Goal: Task Accomplishment & Management: Manage account settings

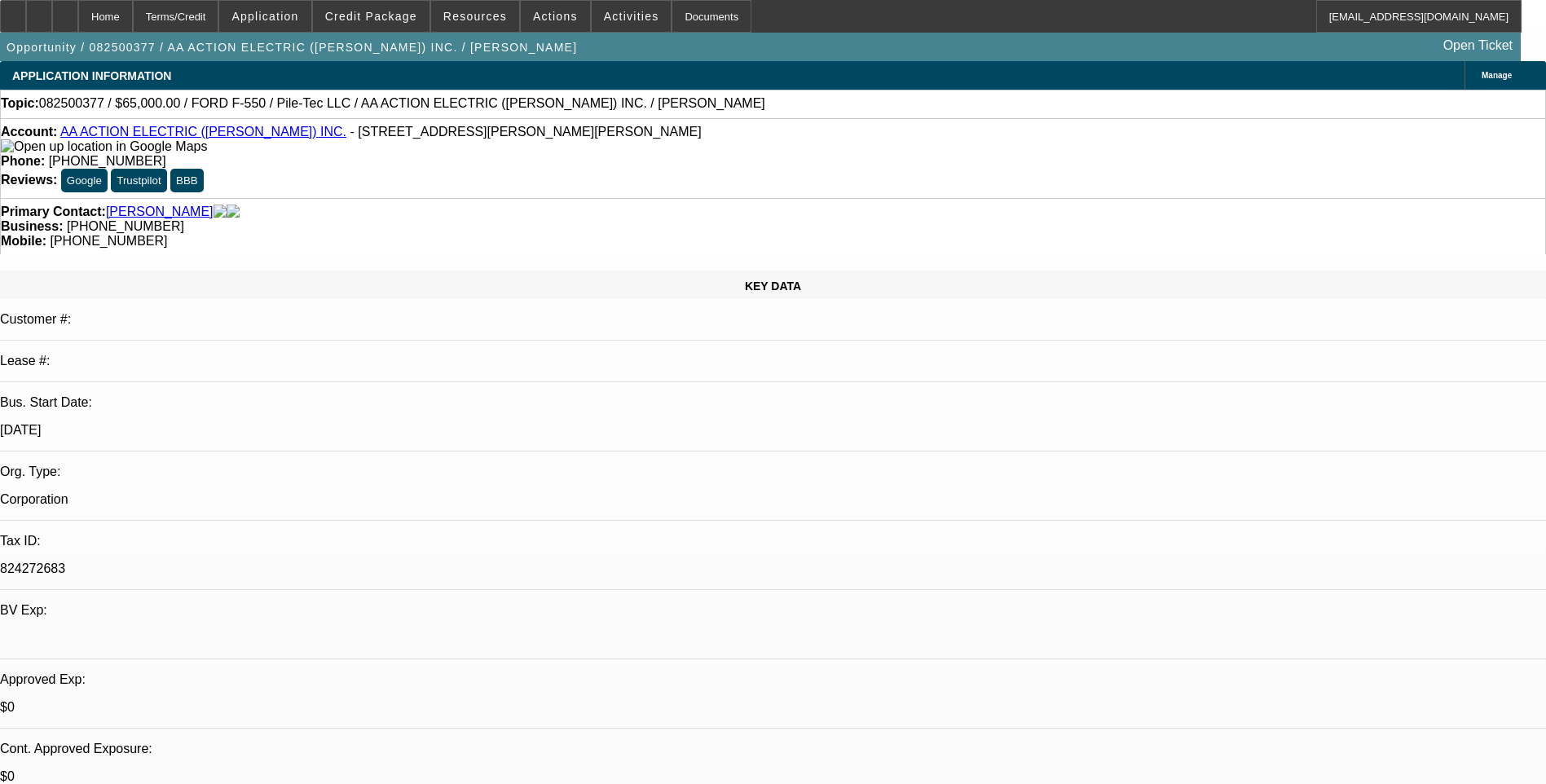
select select "0"
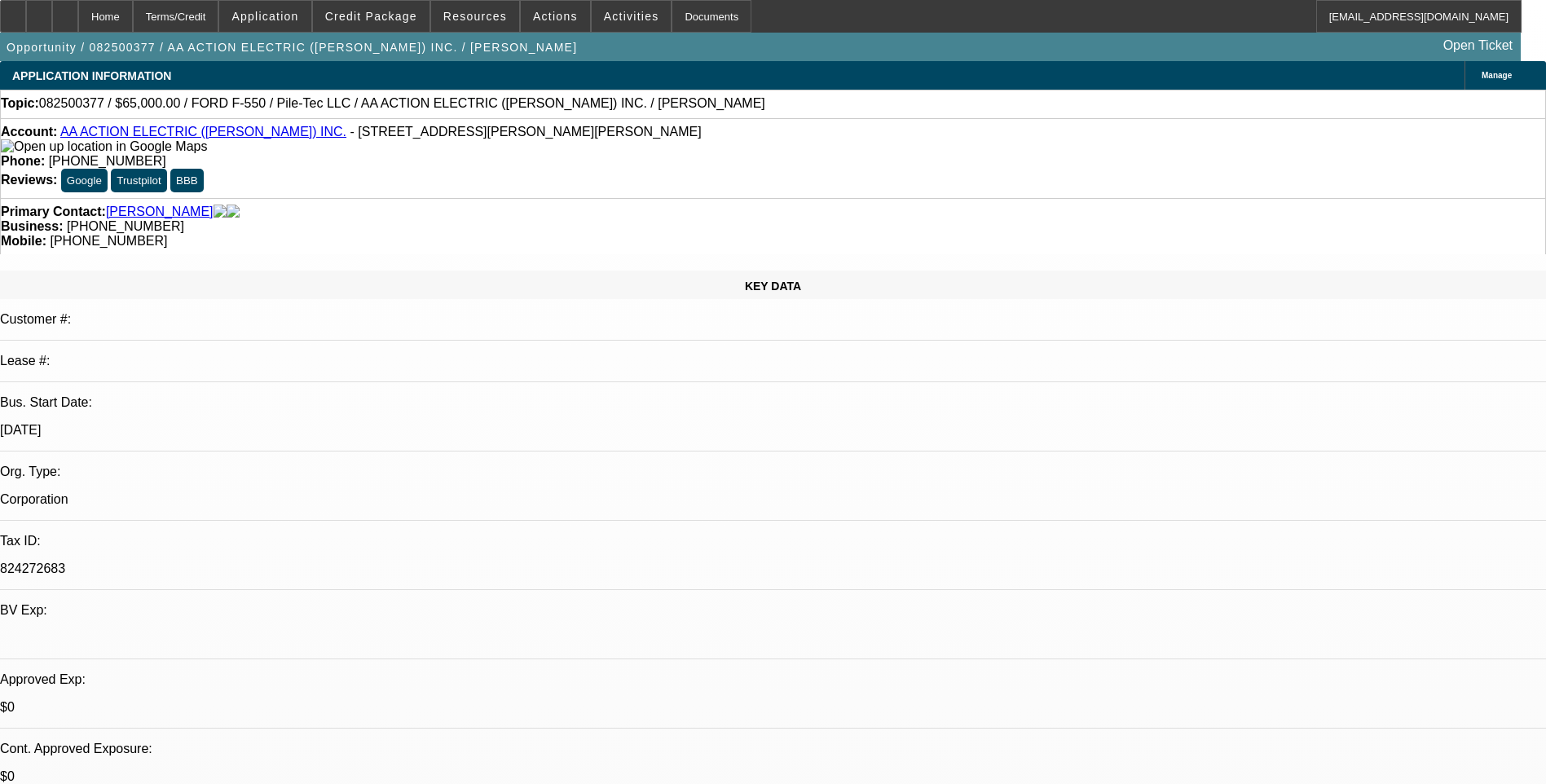
select select "0"
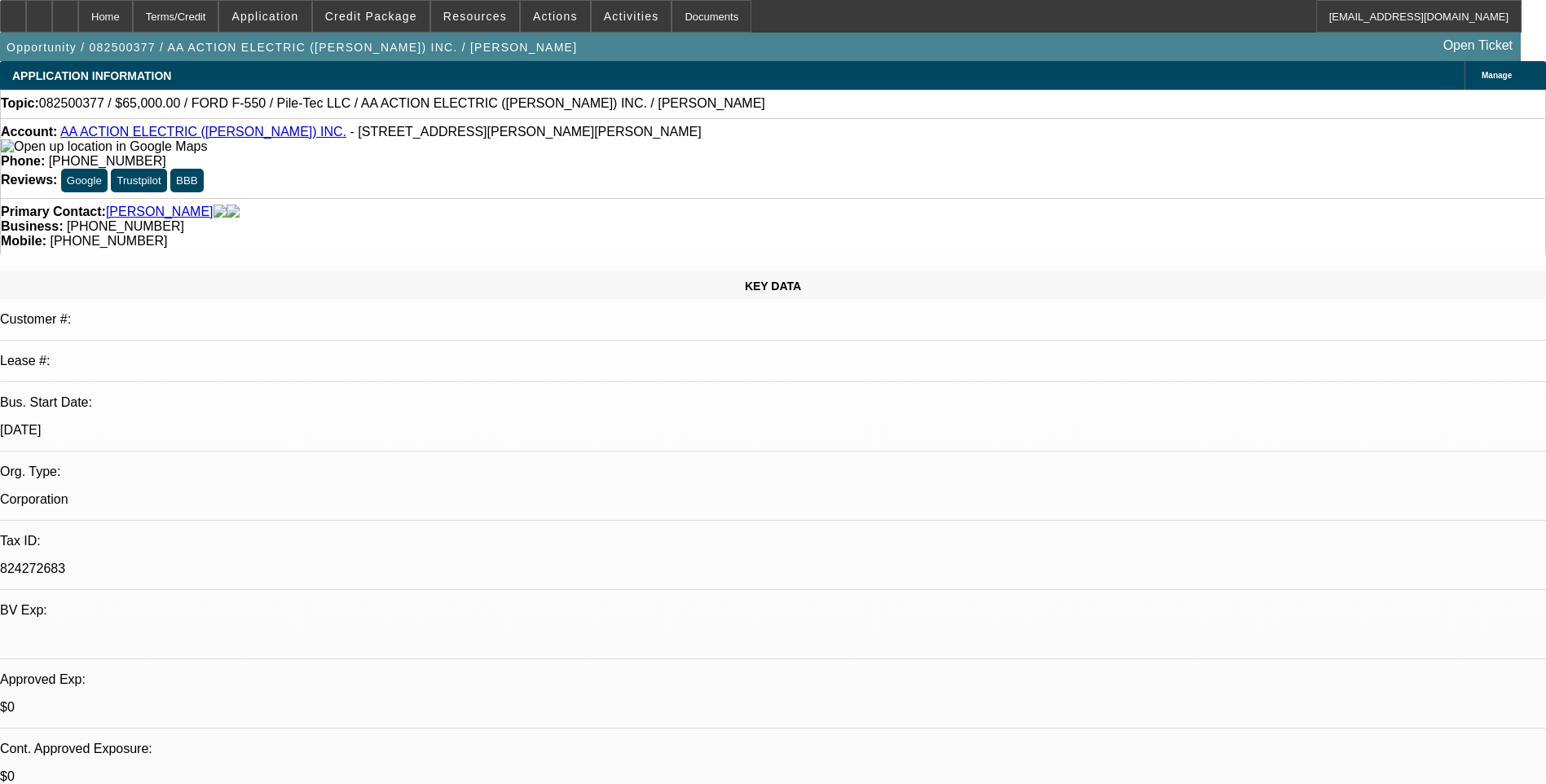
select select "0"
select select "1"
select select "6"
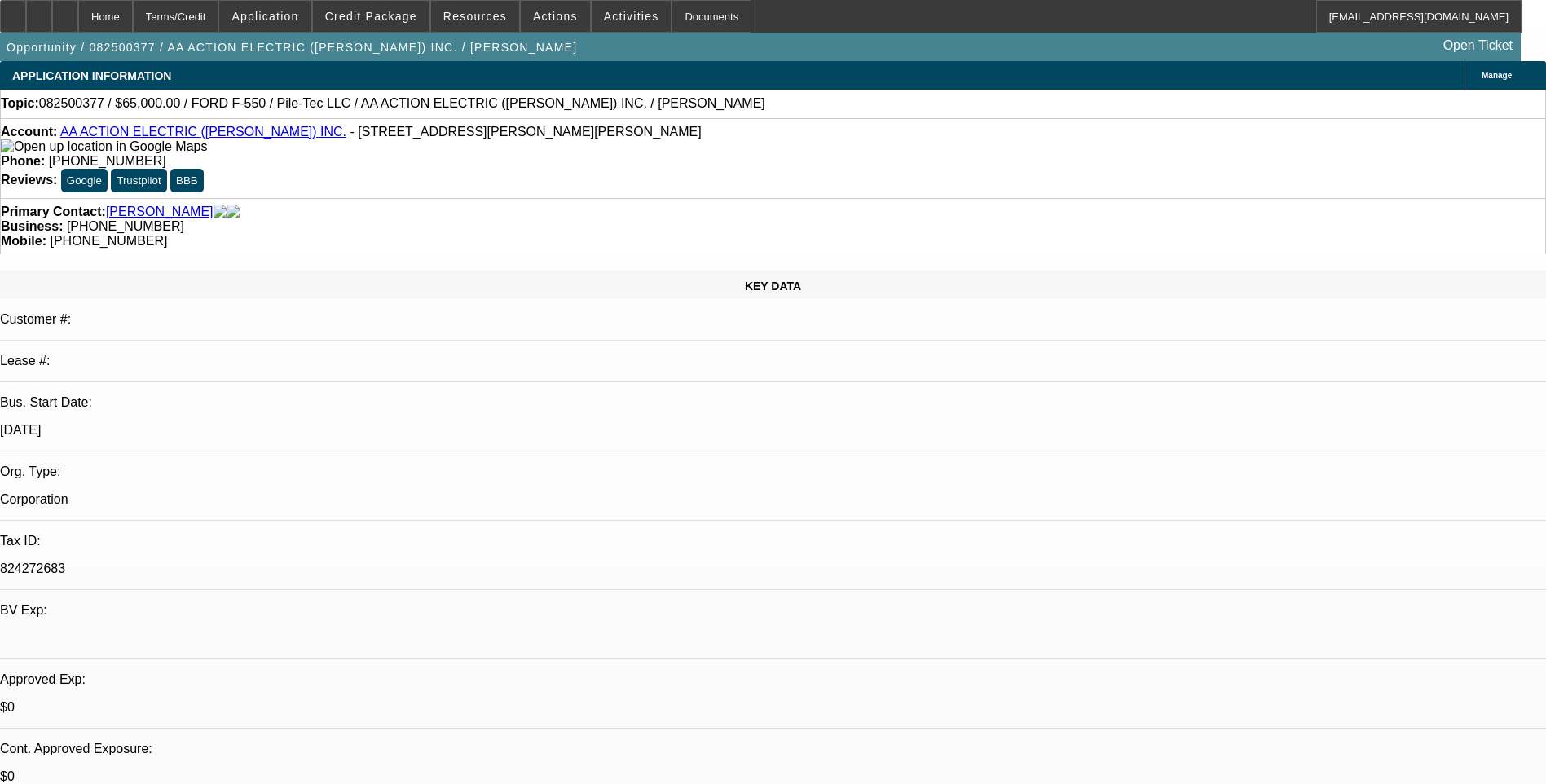
select select "1"
select select "6"
select select "1"
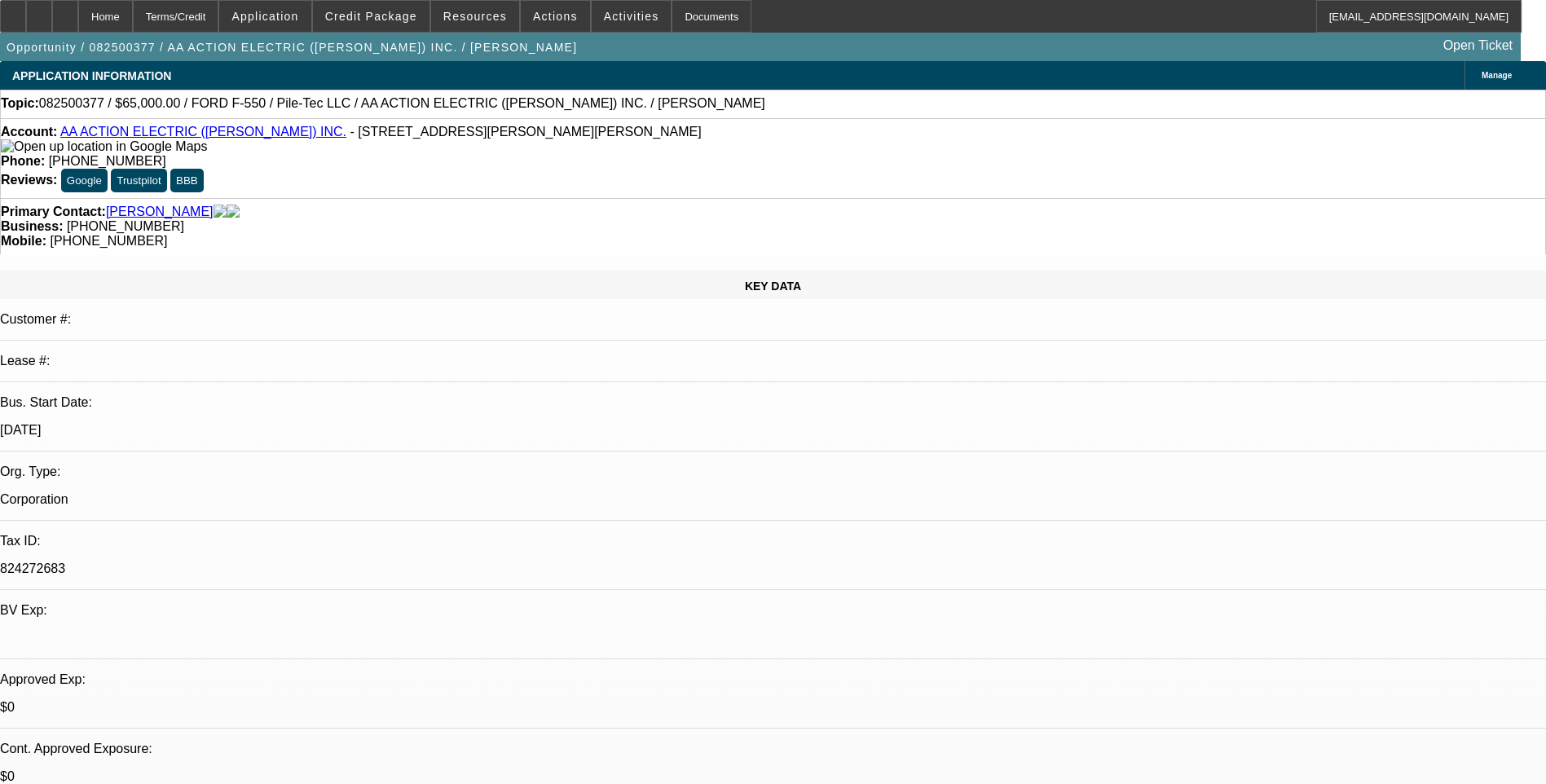
select select "6"
select select "1"
select select "6"
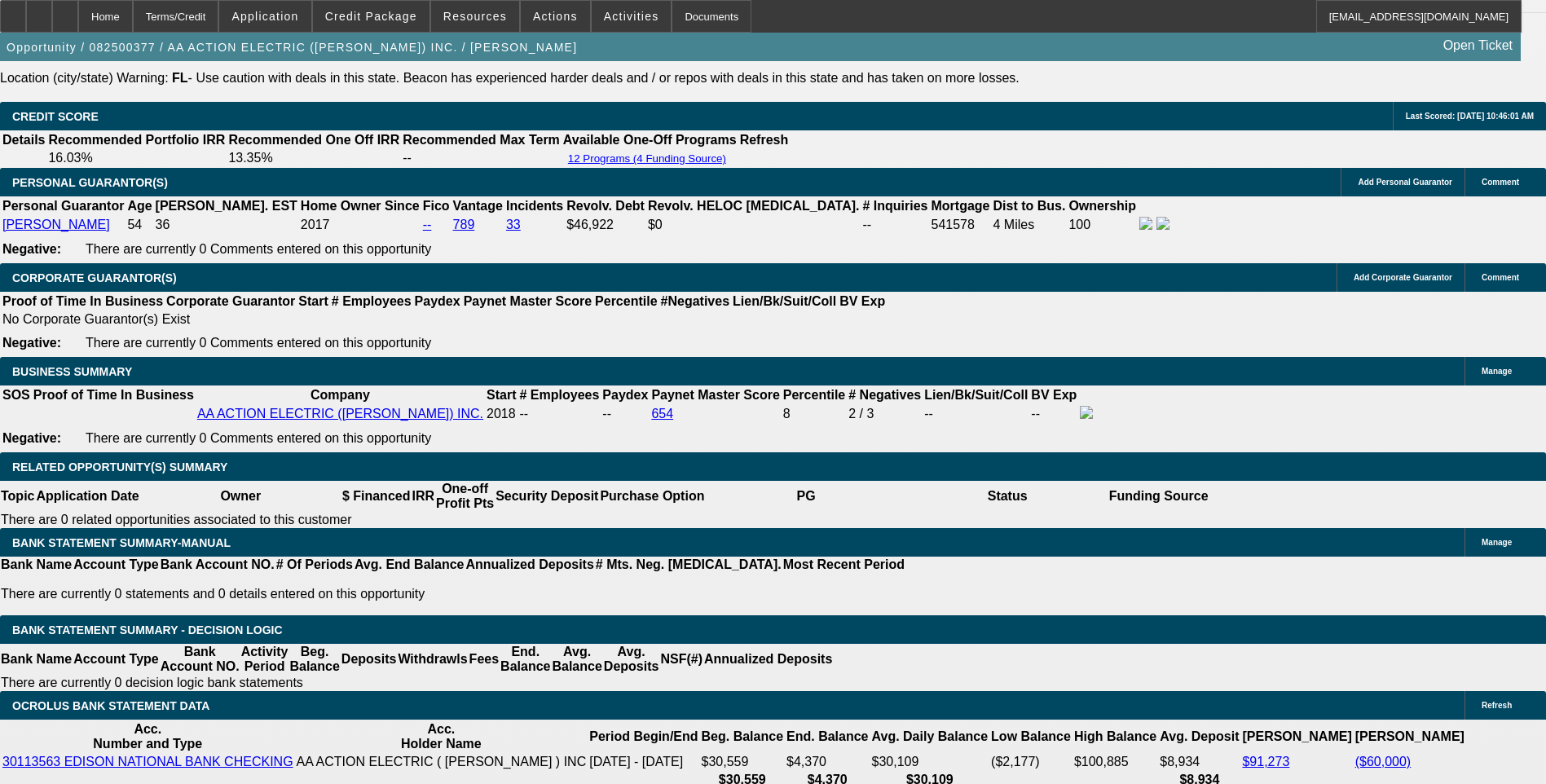
scroll to position [2362, 0]
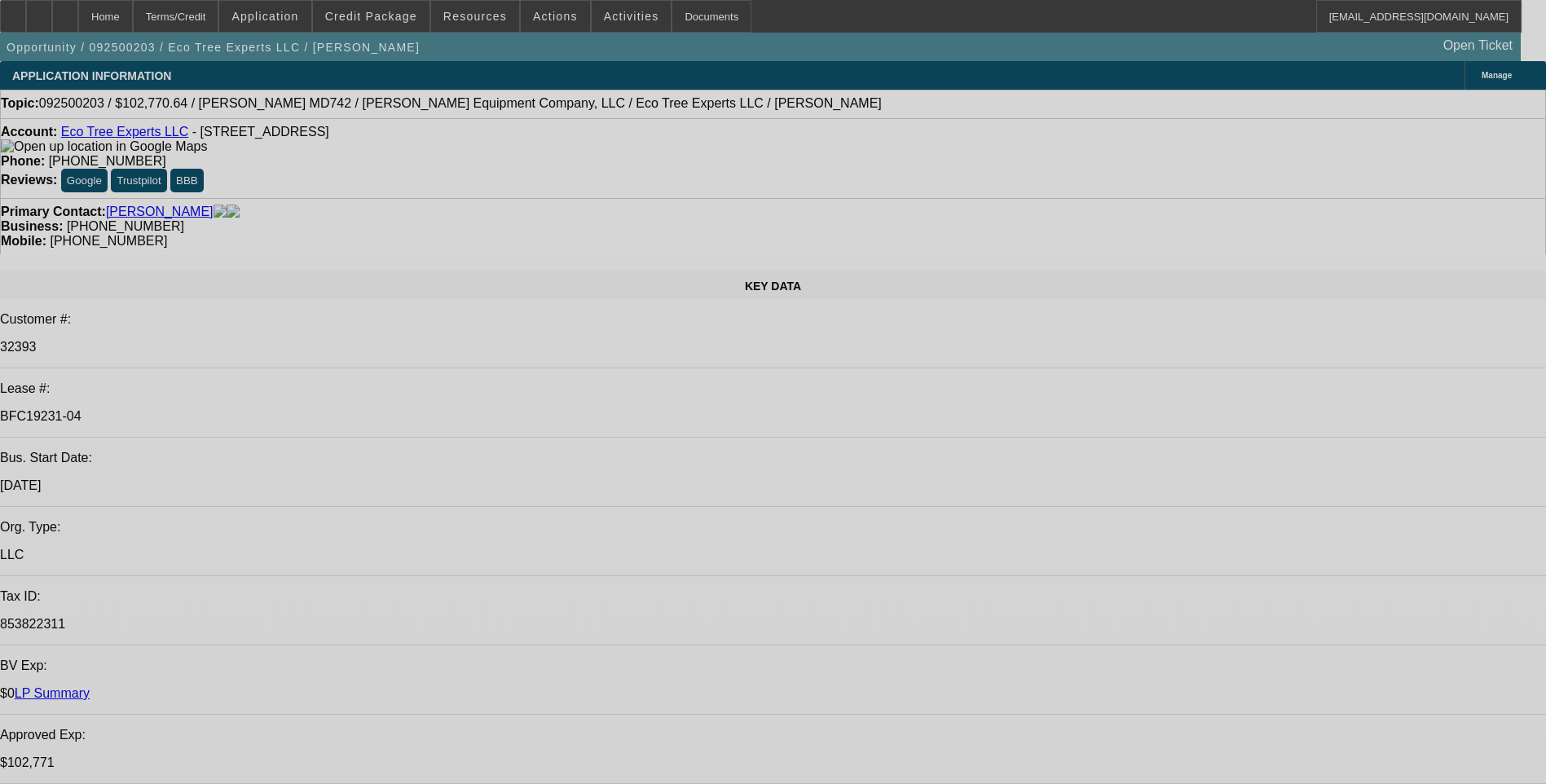
select select "0"
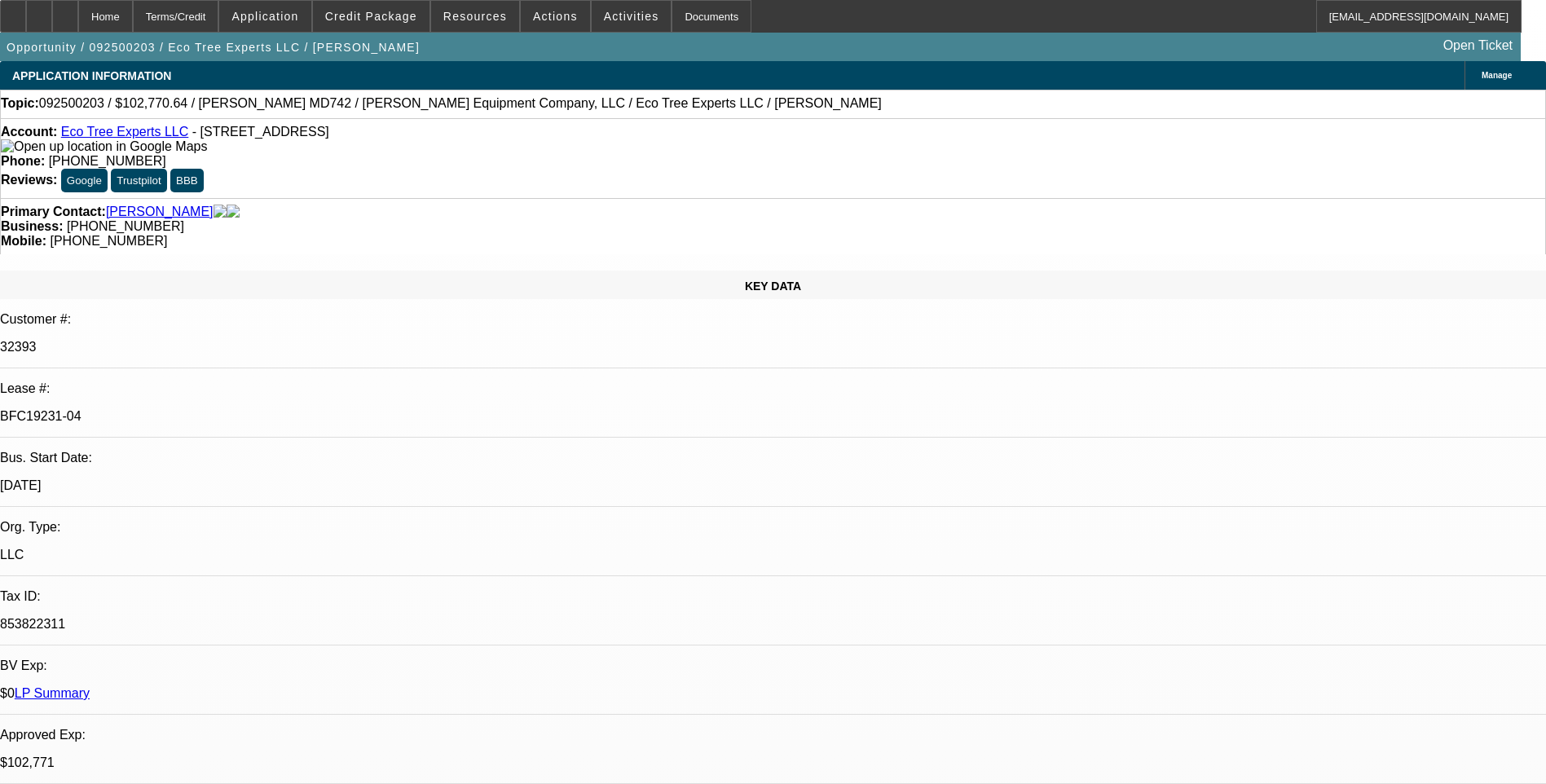
select select "0"
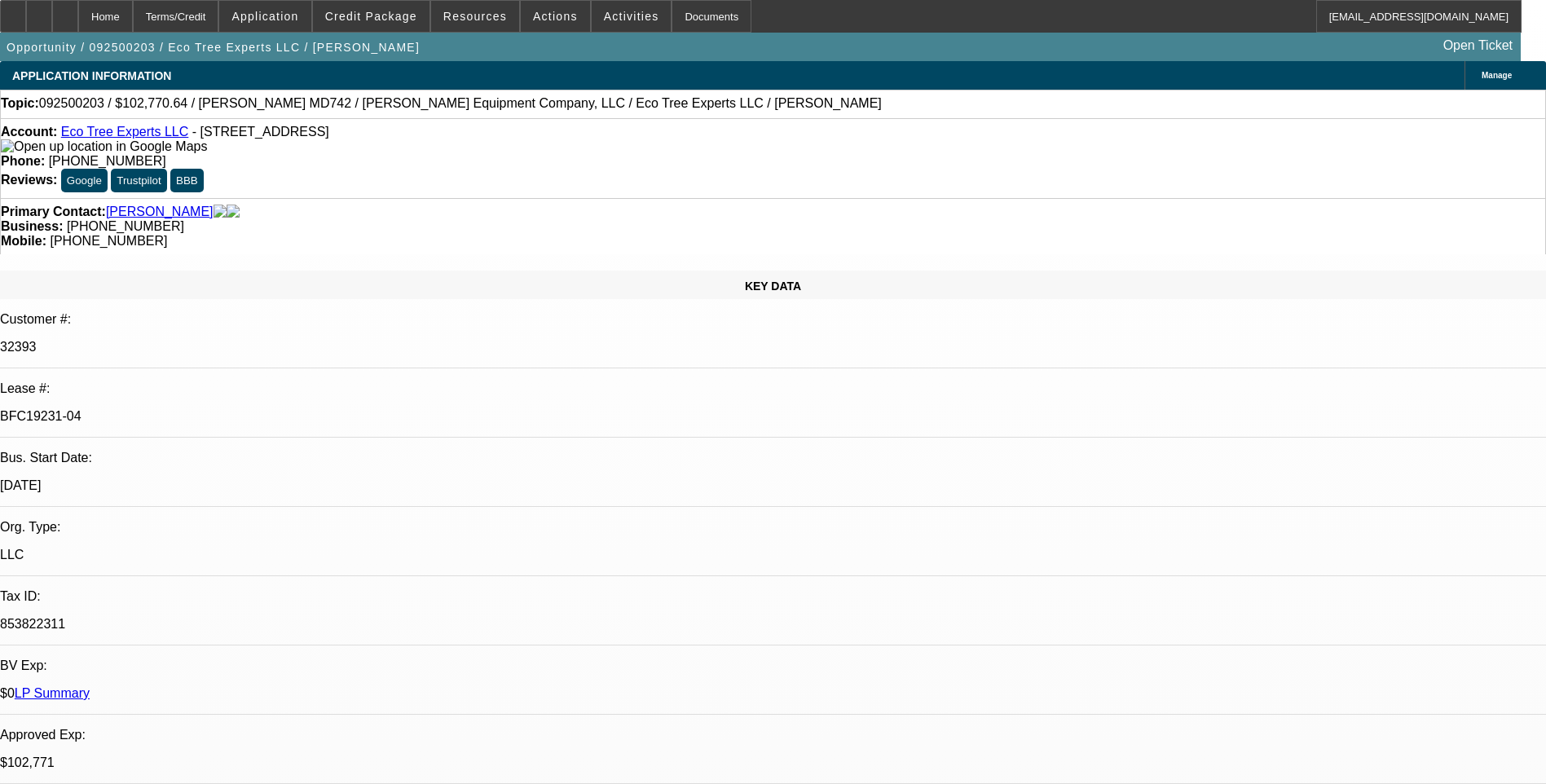
select select "0"
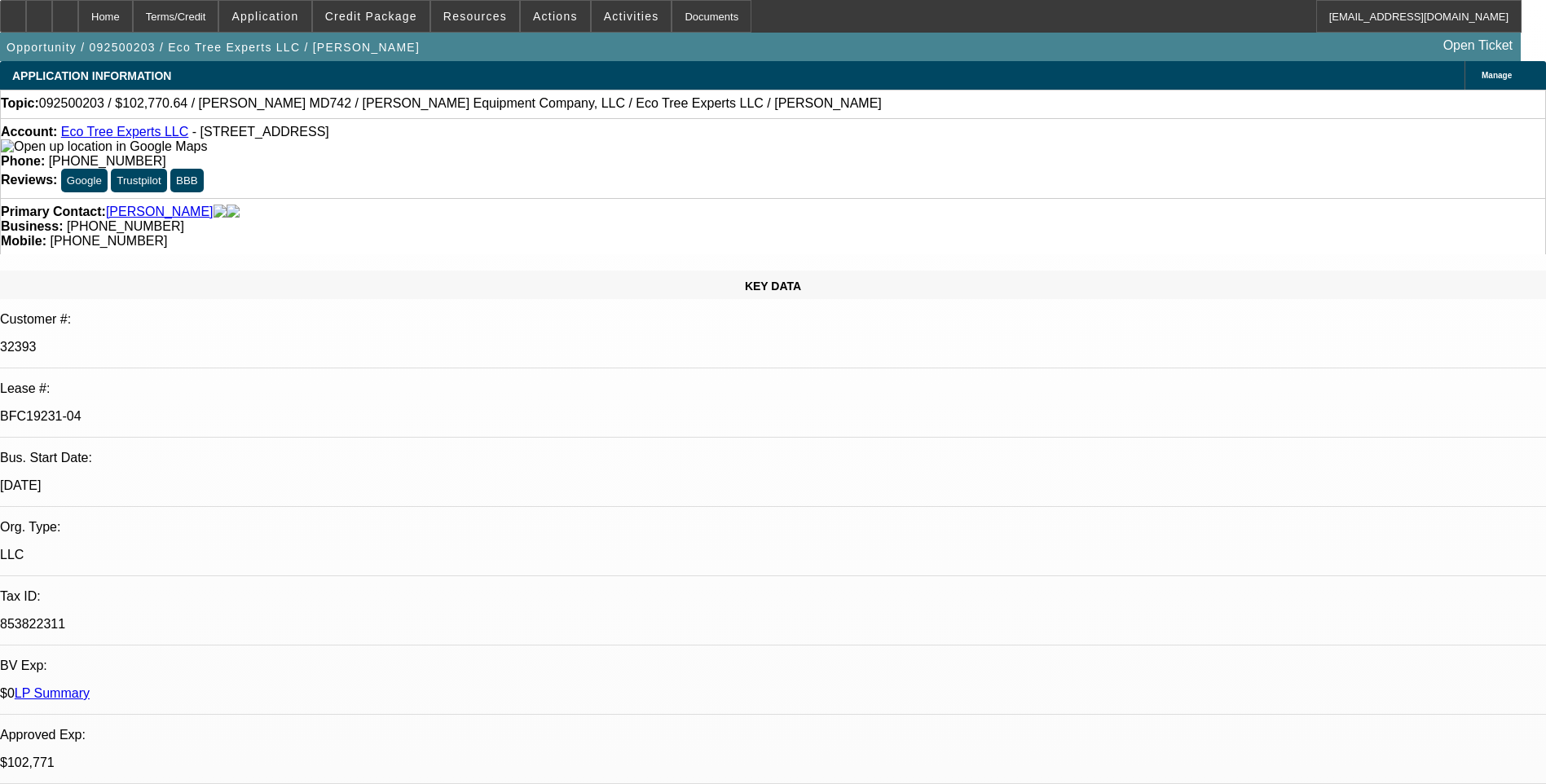
select select "1"
select select "6"
select select "1"
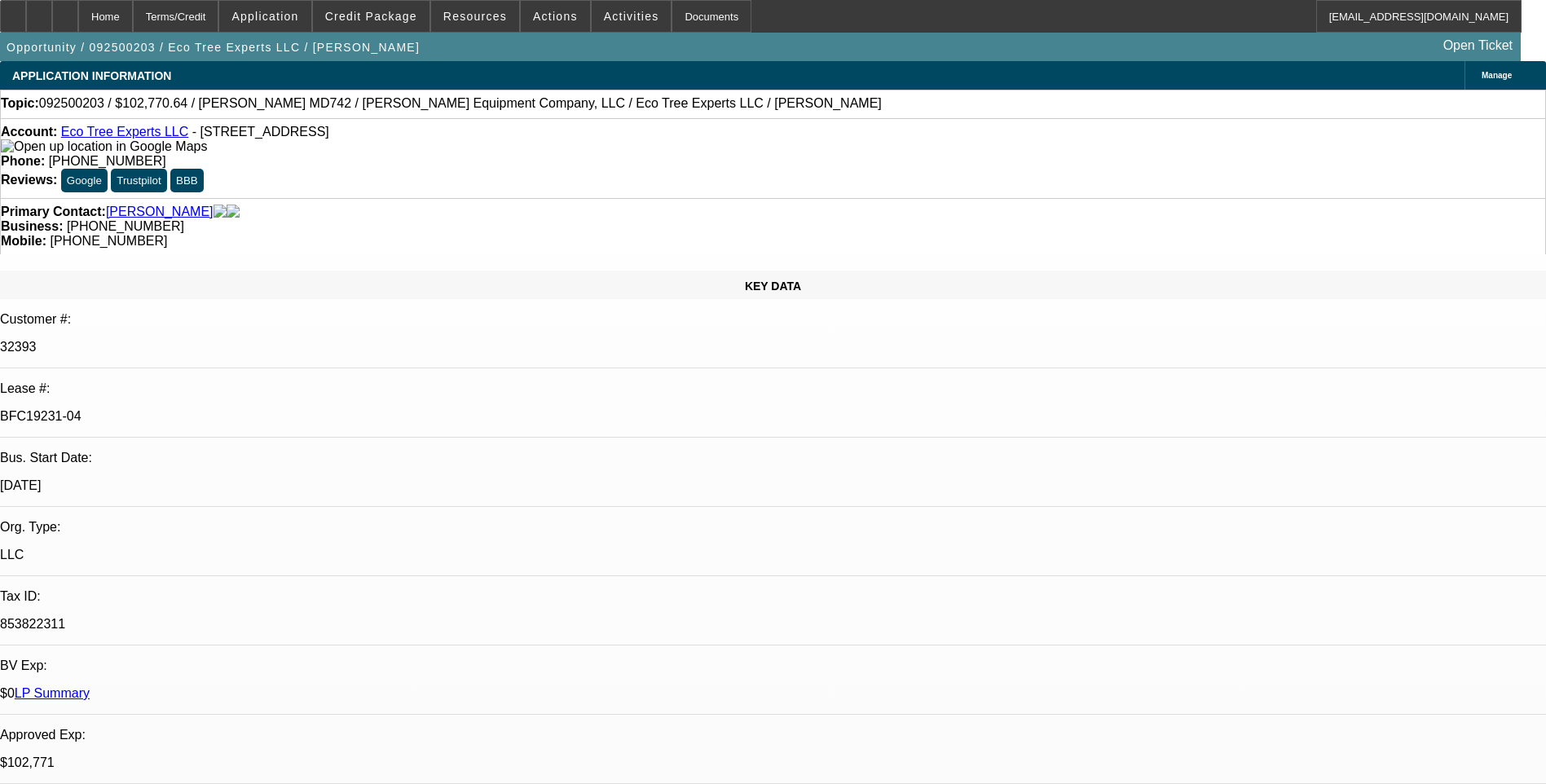
select select "1"
select select "6"
select select "1"
select select "6"
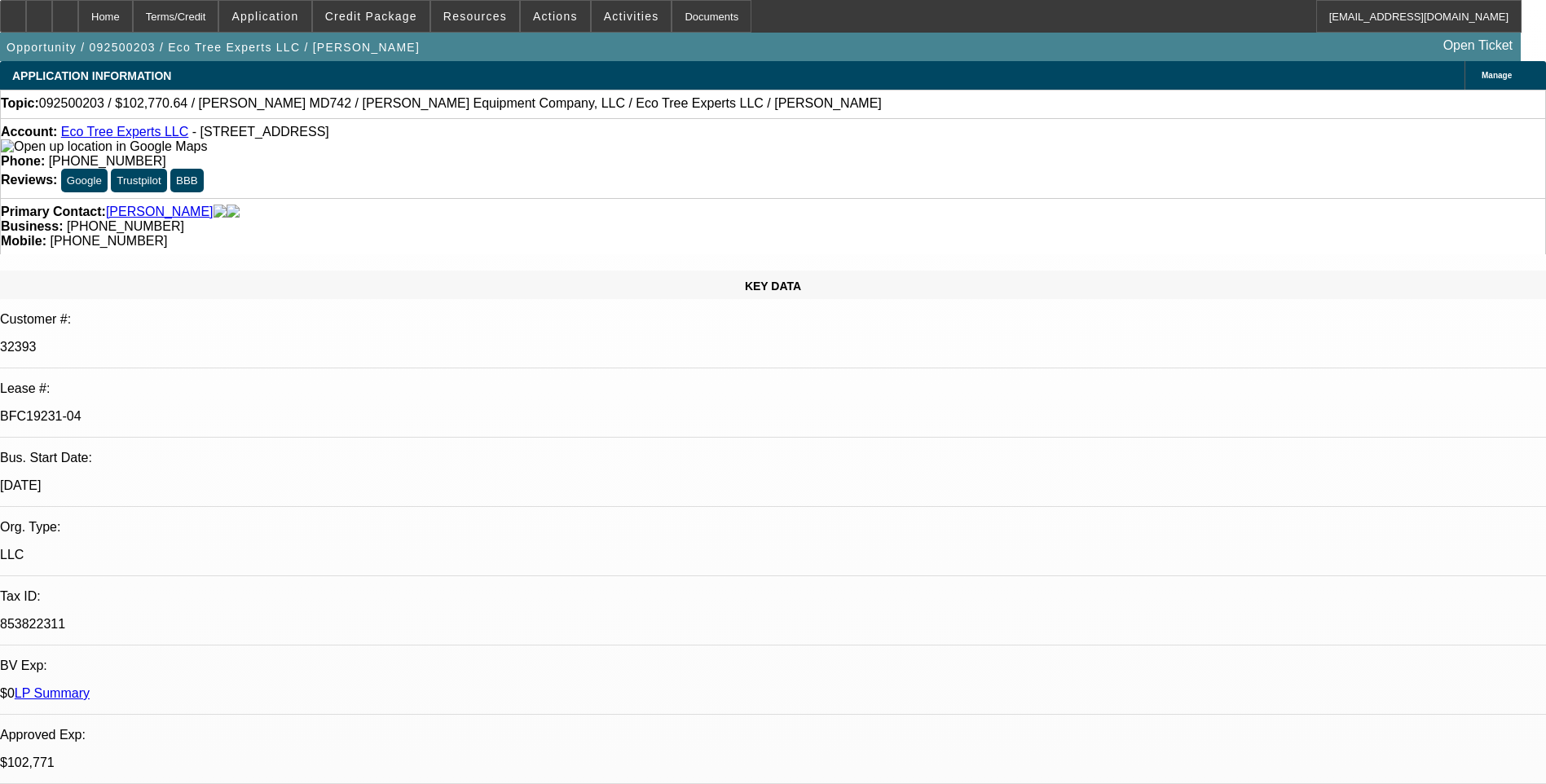
select select "1"
select select "6"
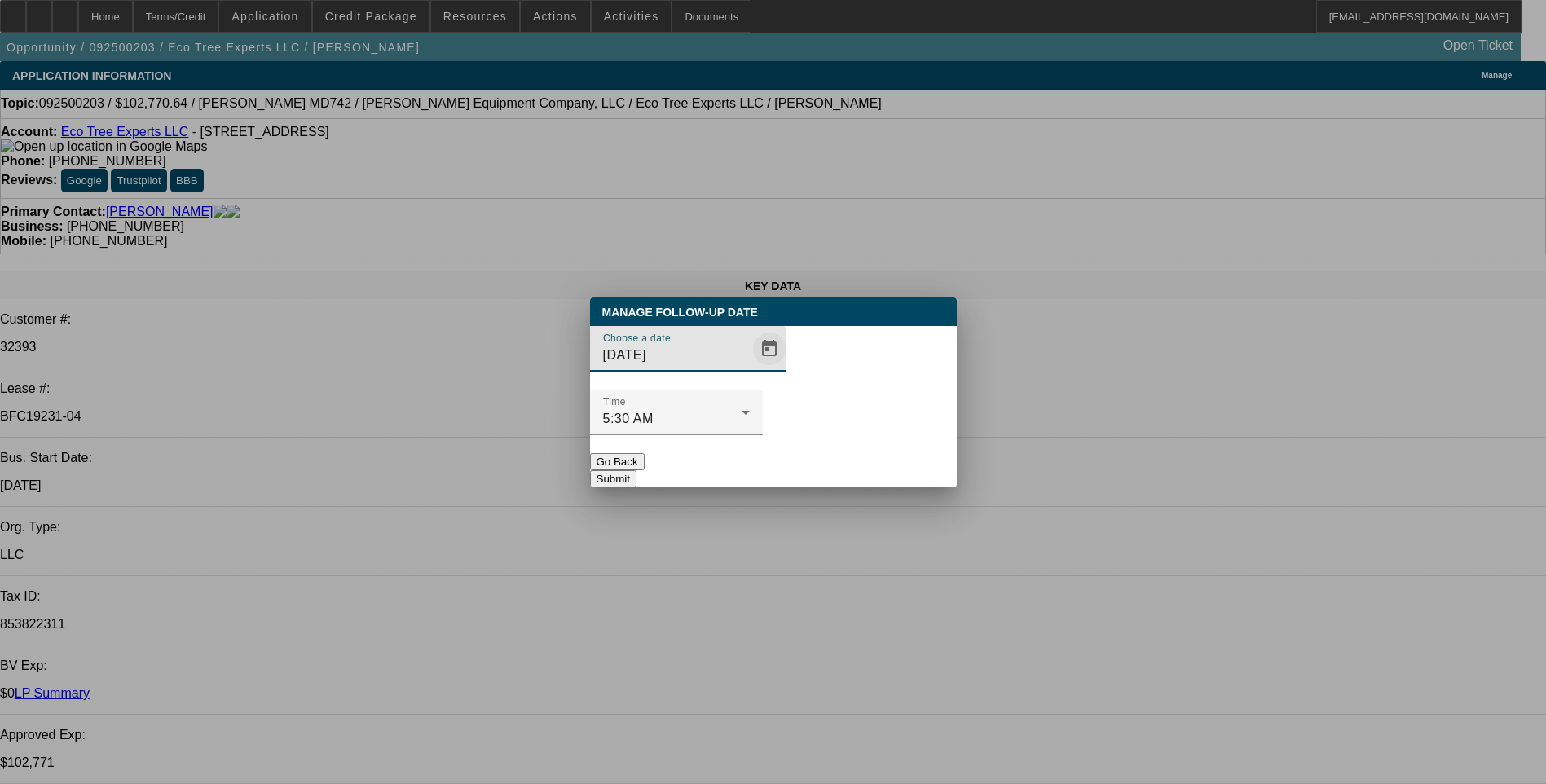
click at [750, 368] on span "Open calendar" at bounding box center [769, 348] width 39 height 39
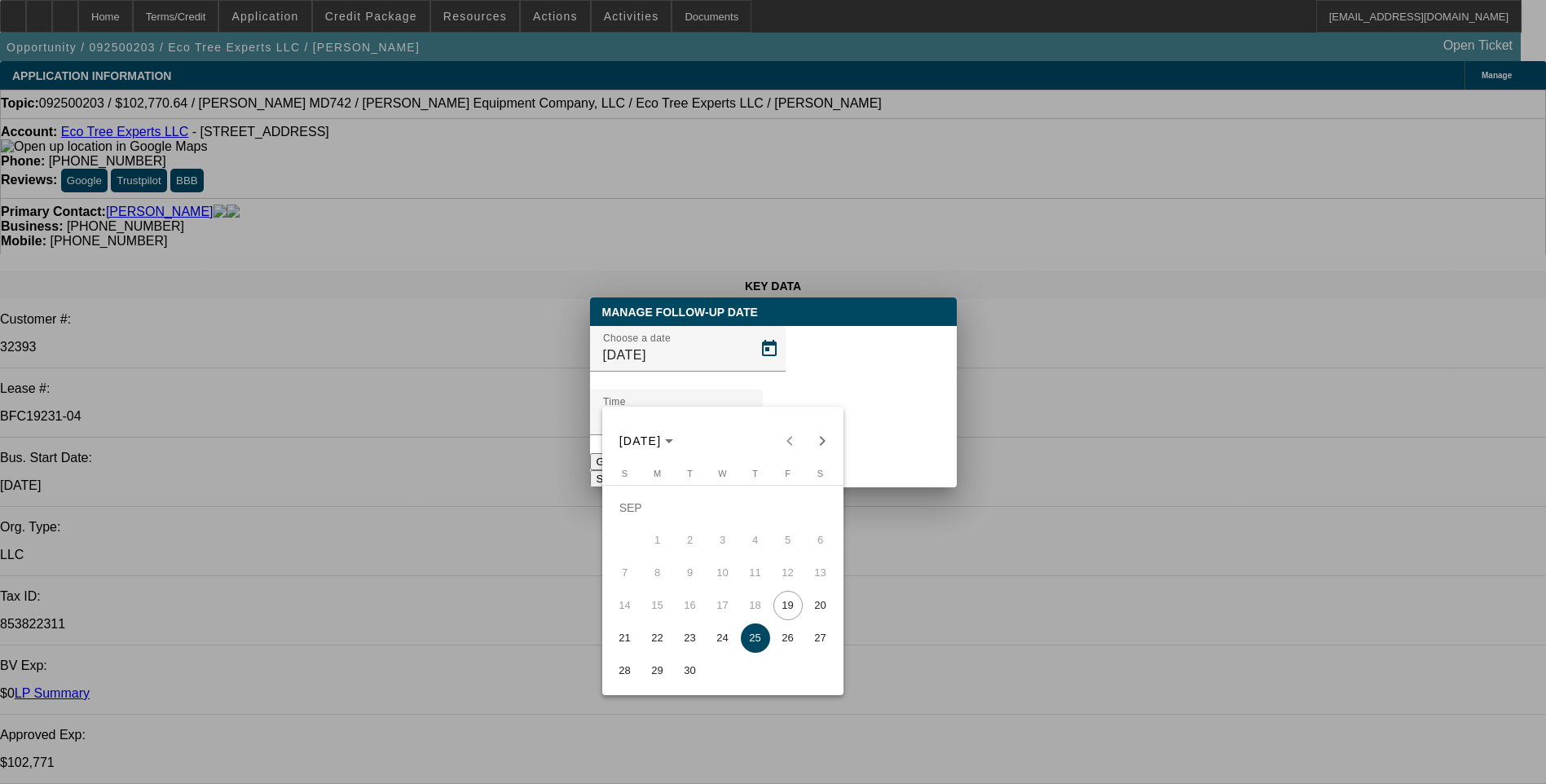
click at [796, 605] on span "19" at bounding box center [788, 605] width 29 height 29
type input "9/19/2025"
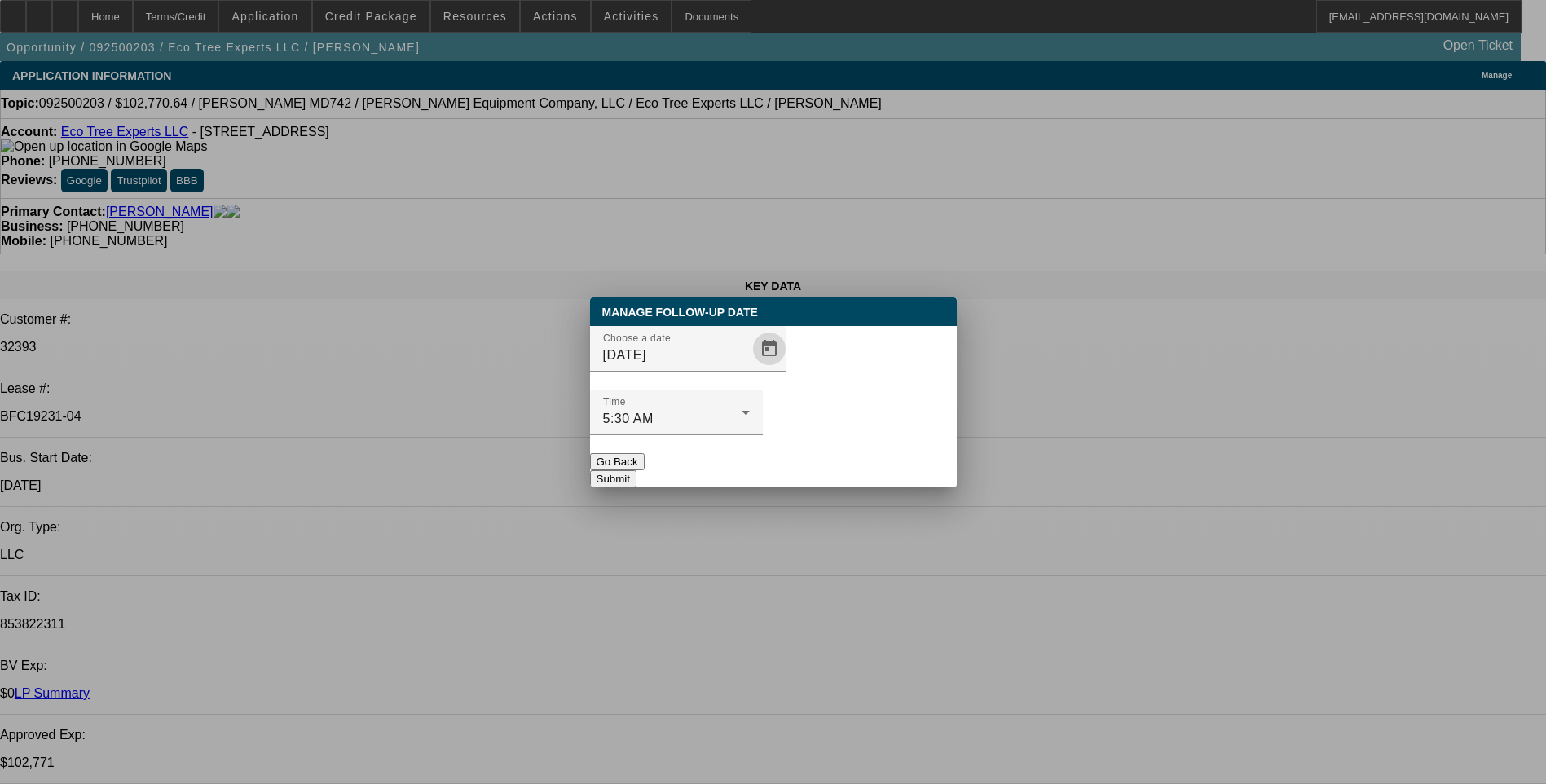
click at [636, 470] on button "Submit" at bounding box center [613, 479] width 46 height 17
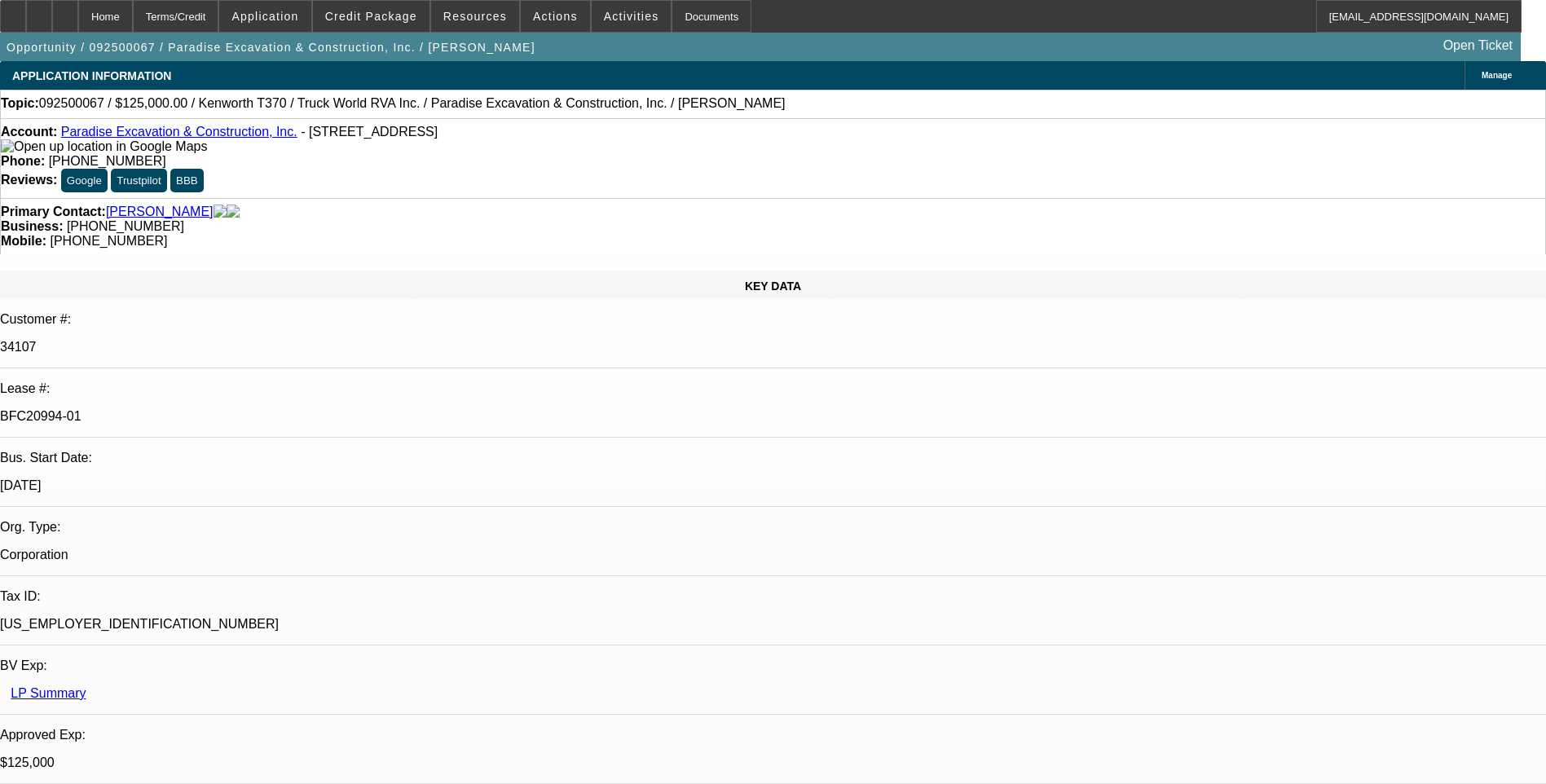
select select "0"
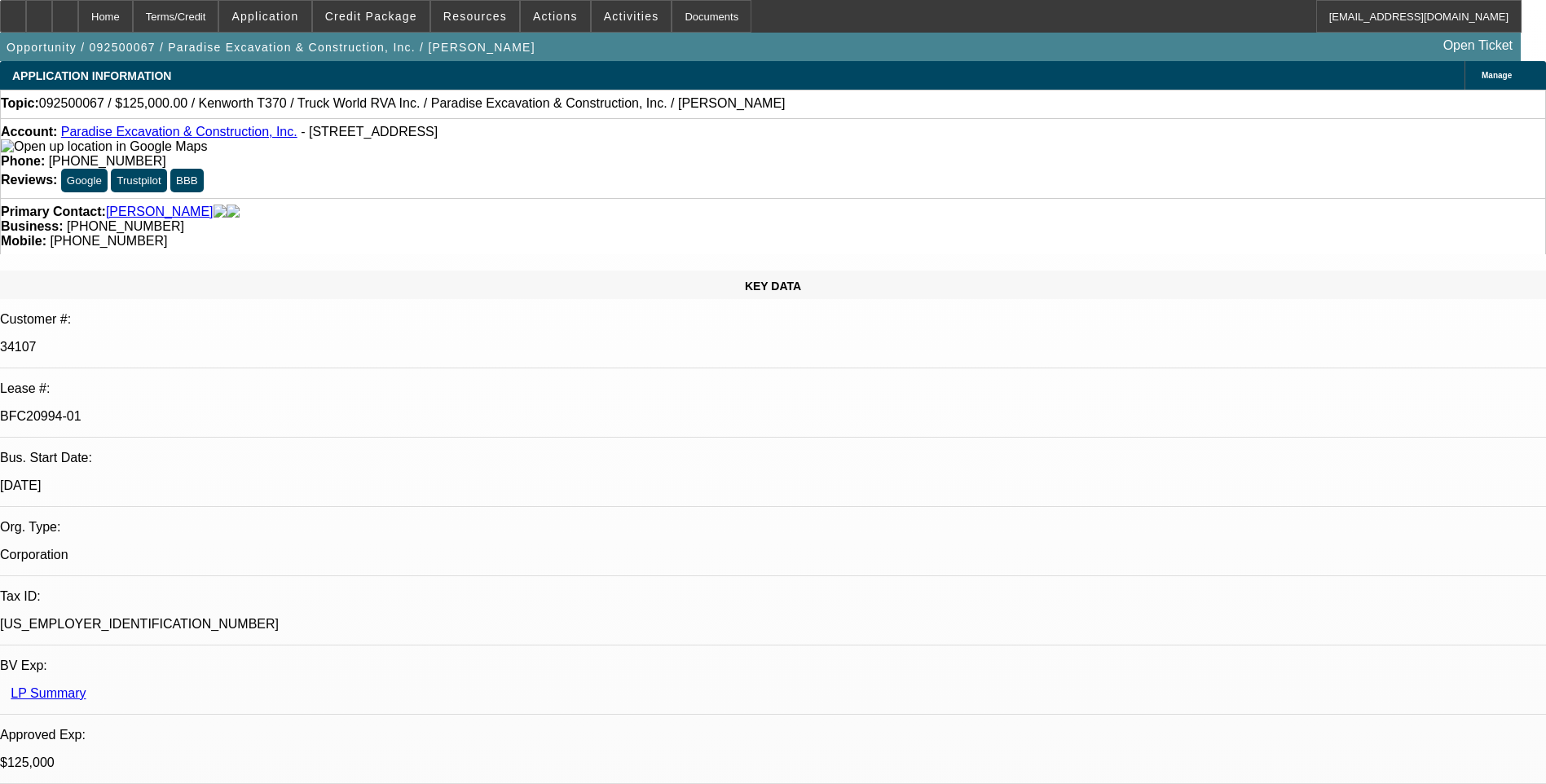
select select "0"
select select "1"
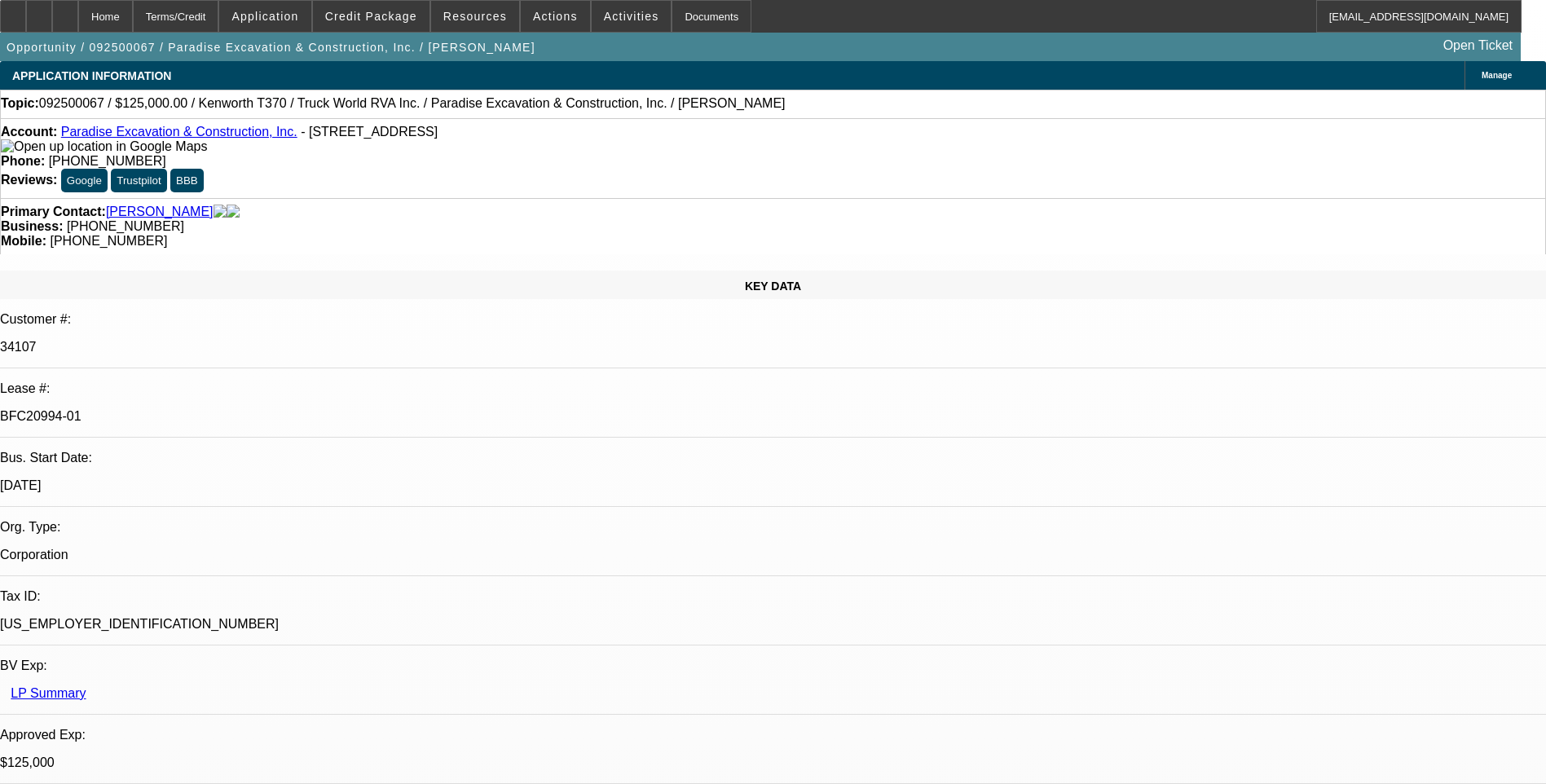
select select "1"
select select "6"
select select "1"
select select "6"
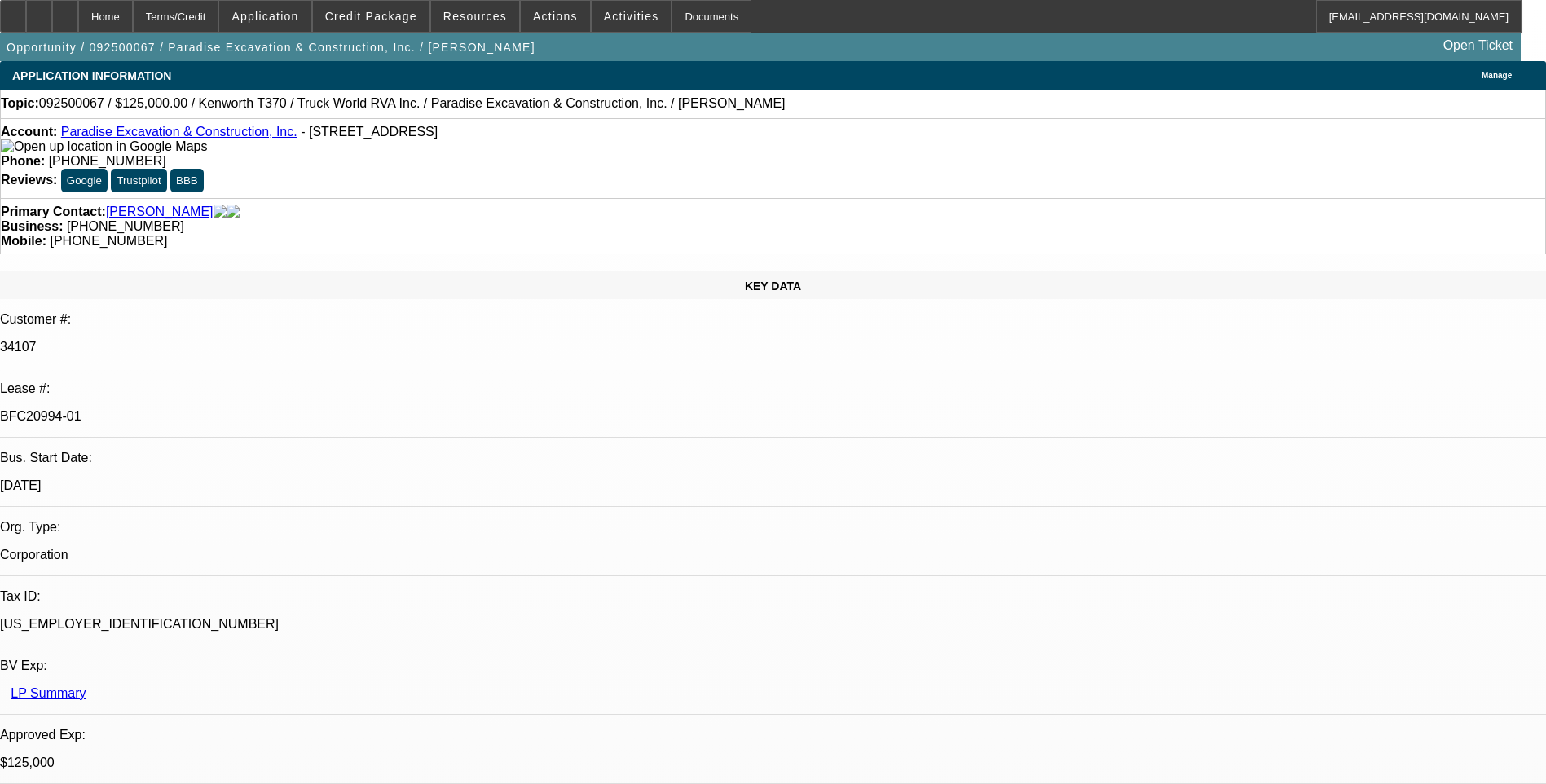
select select "1"
select select "6"
drag, startPoint x: 38, startPoint y: 24, endPoint x: 366, endPoint y: 29, distance: 328.0
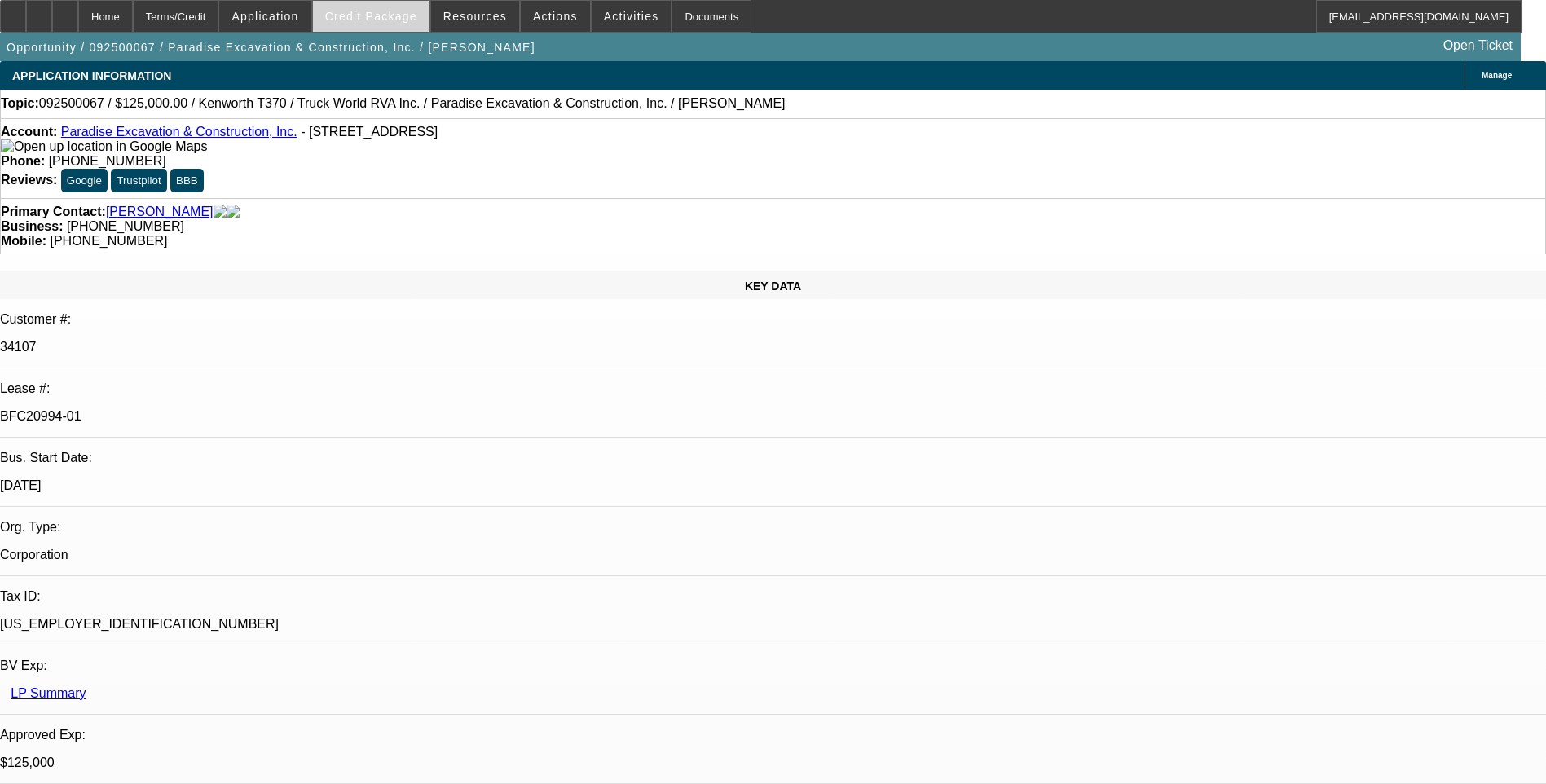
click at [26, 24] on div at bounding box center [13, 16] width 26 height 33
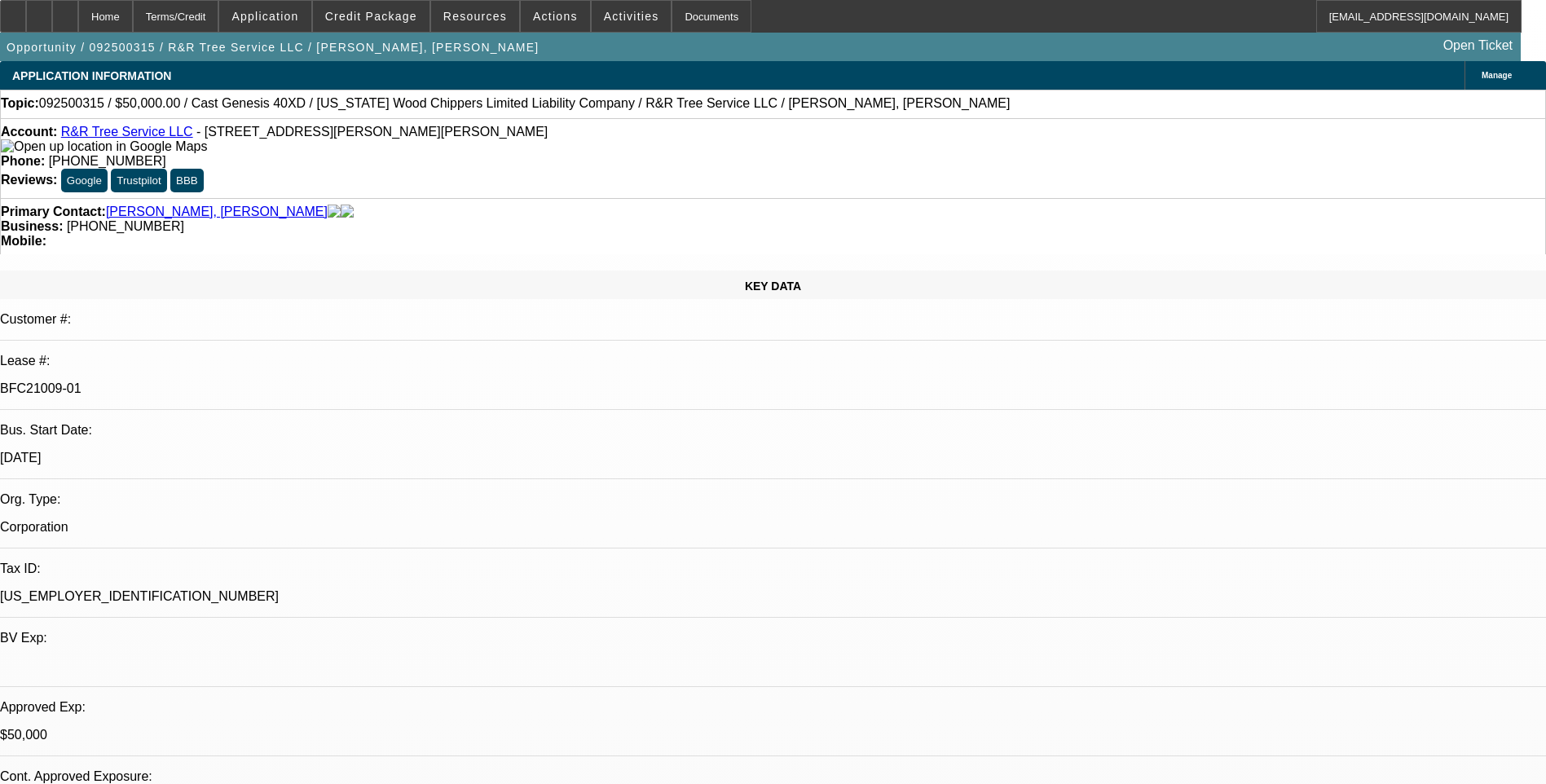
select select "0"
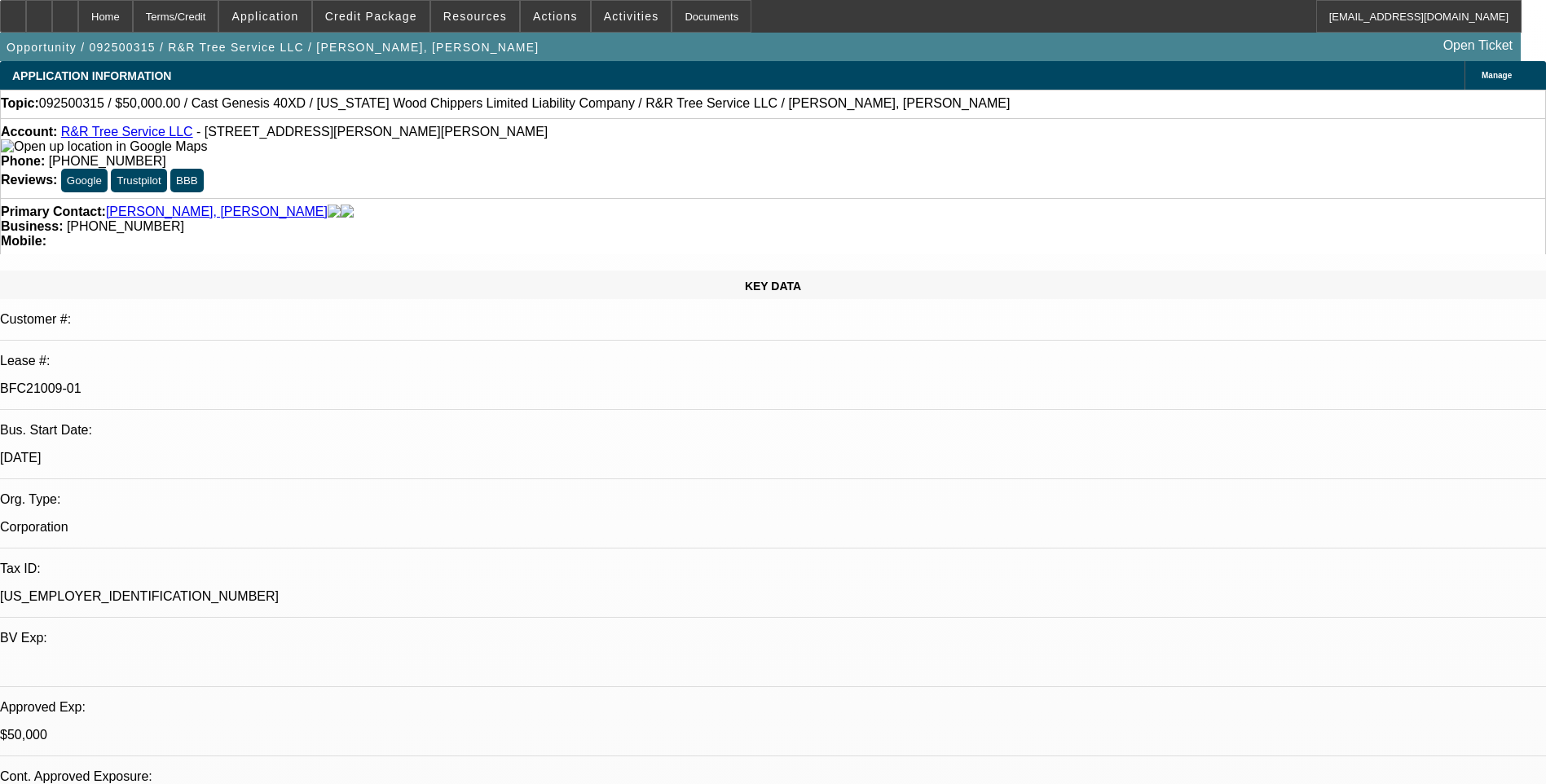
select select "0"
select select "1"
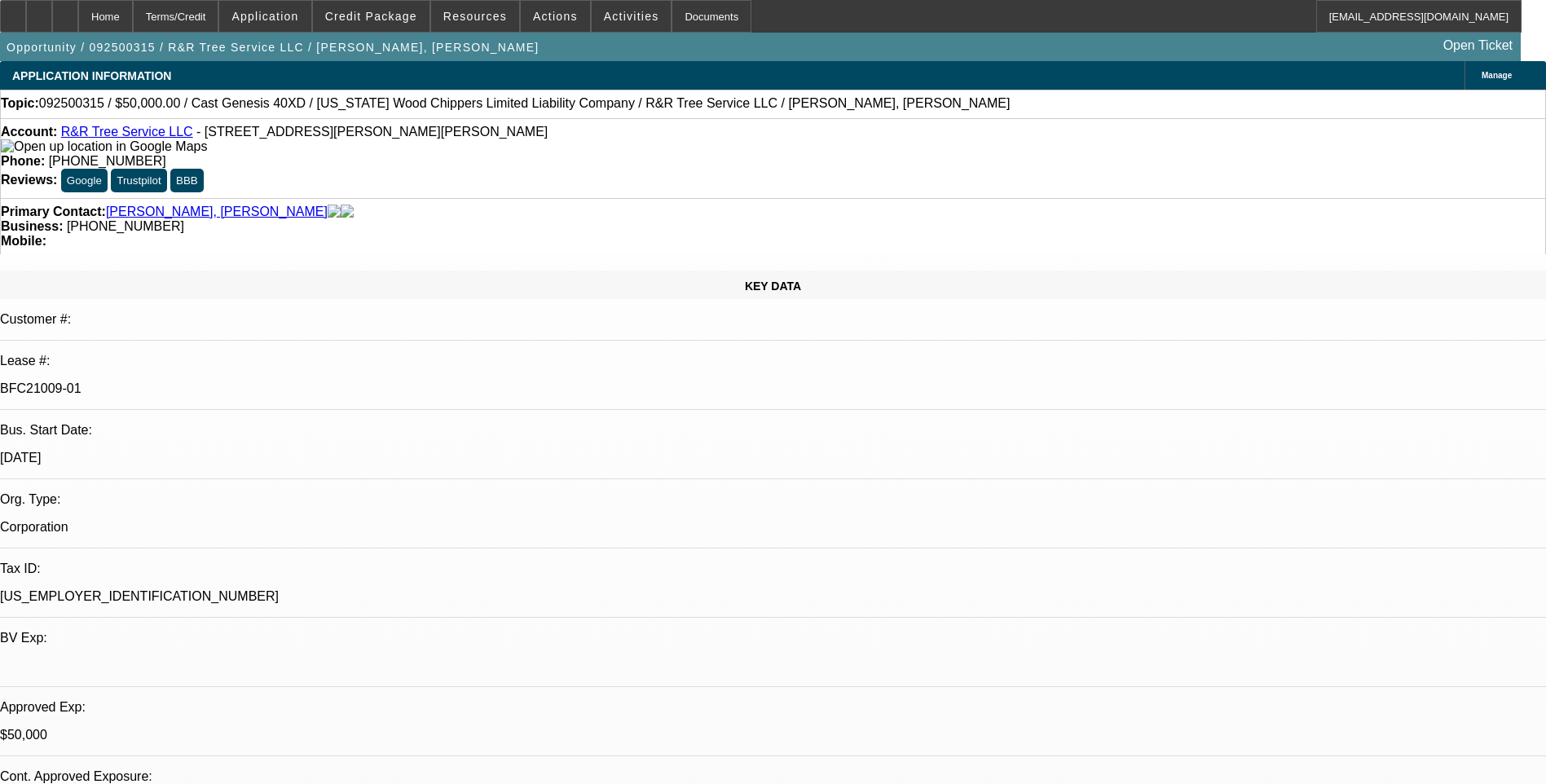
select select "1"
select select "6"
select select "1"
select select "6"
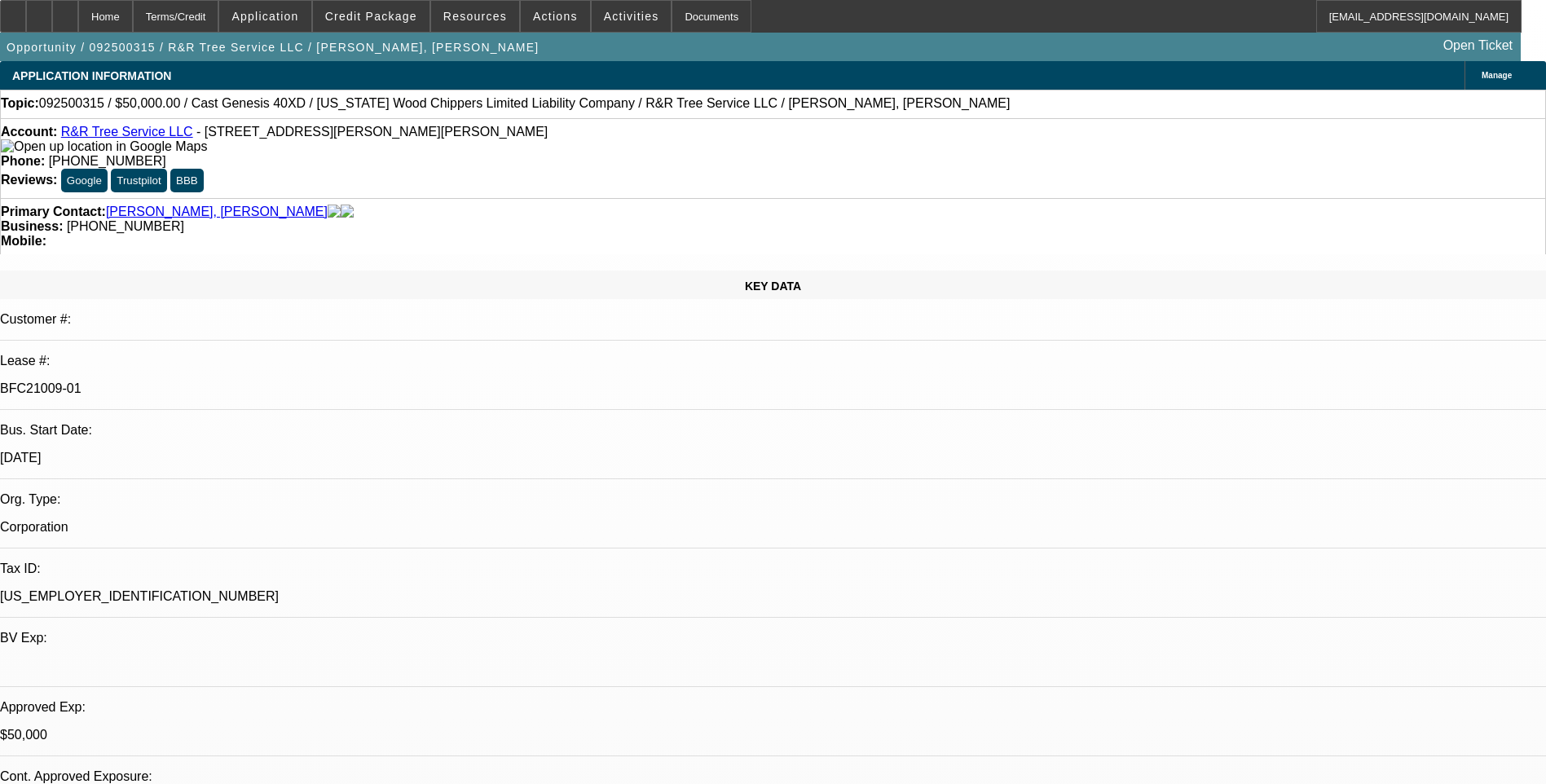
select select "1"
select select "6"
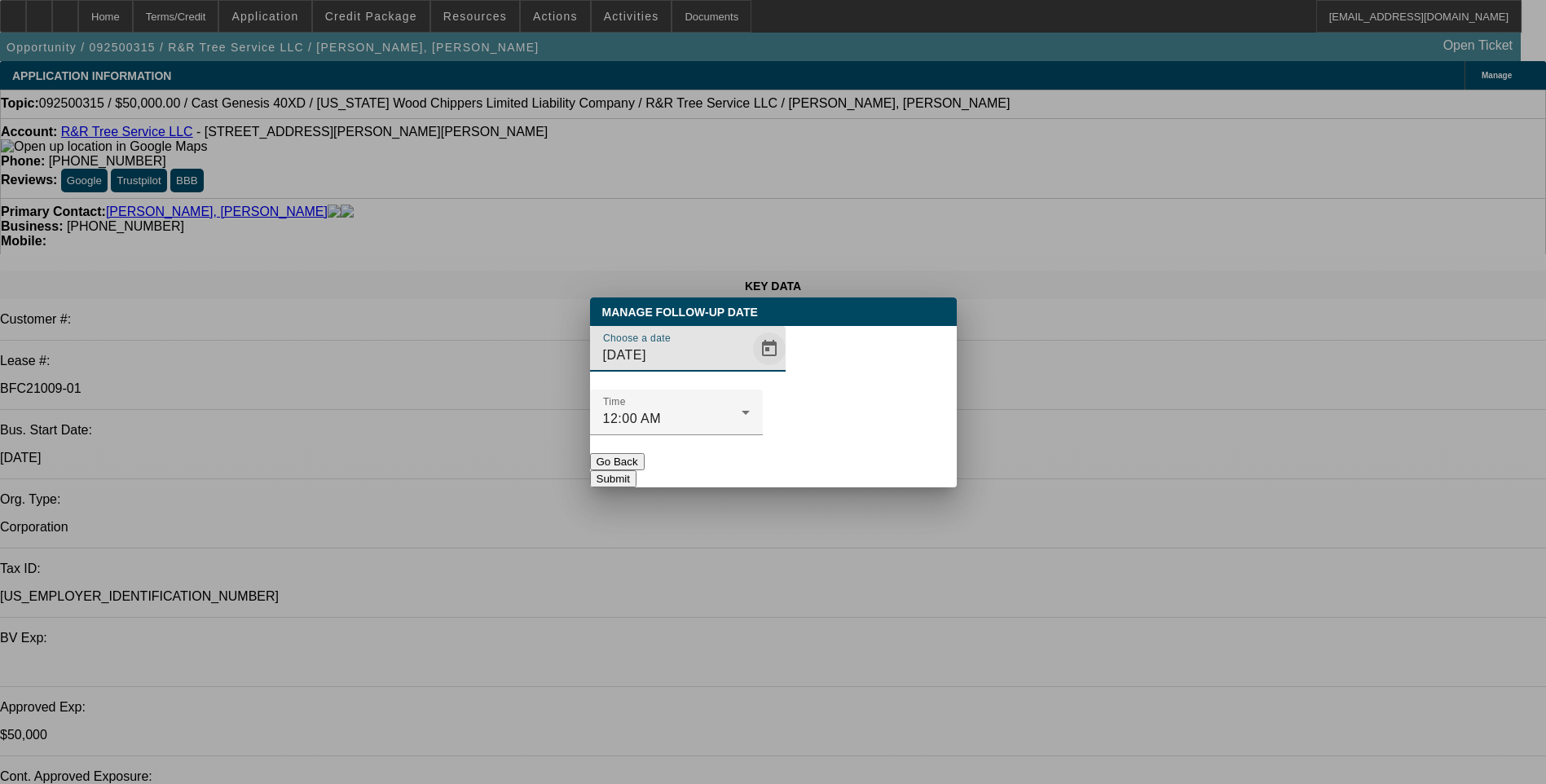
click at [750, 368] on span "Open calendar" at bounding box center [769, 348] width 39 height 39
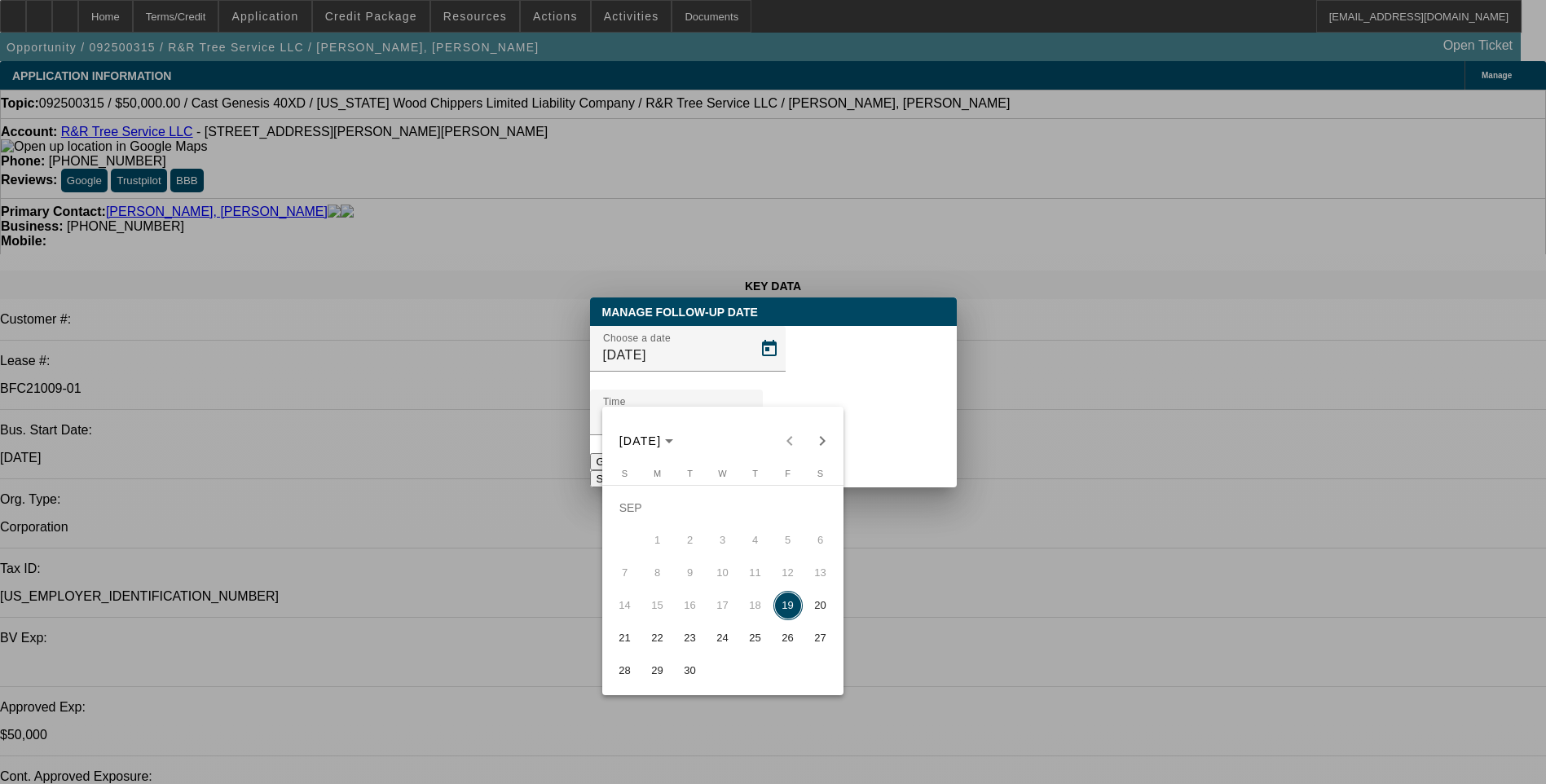
click at [654, 645] on span "22" at bounding box center [657, 638] width 29 height 29
type input "9/22/2025"
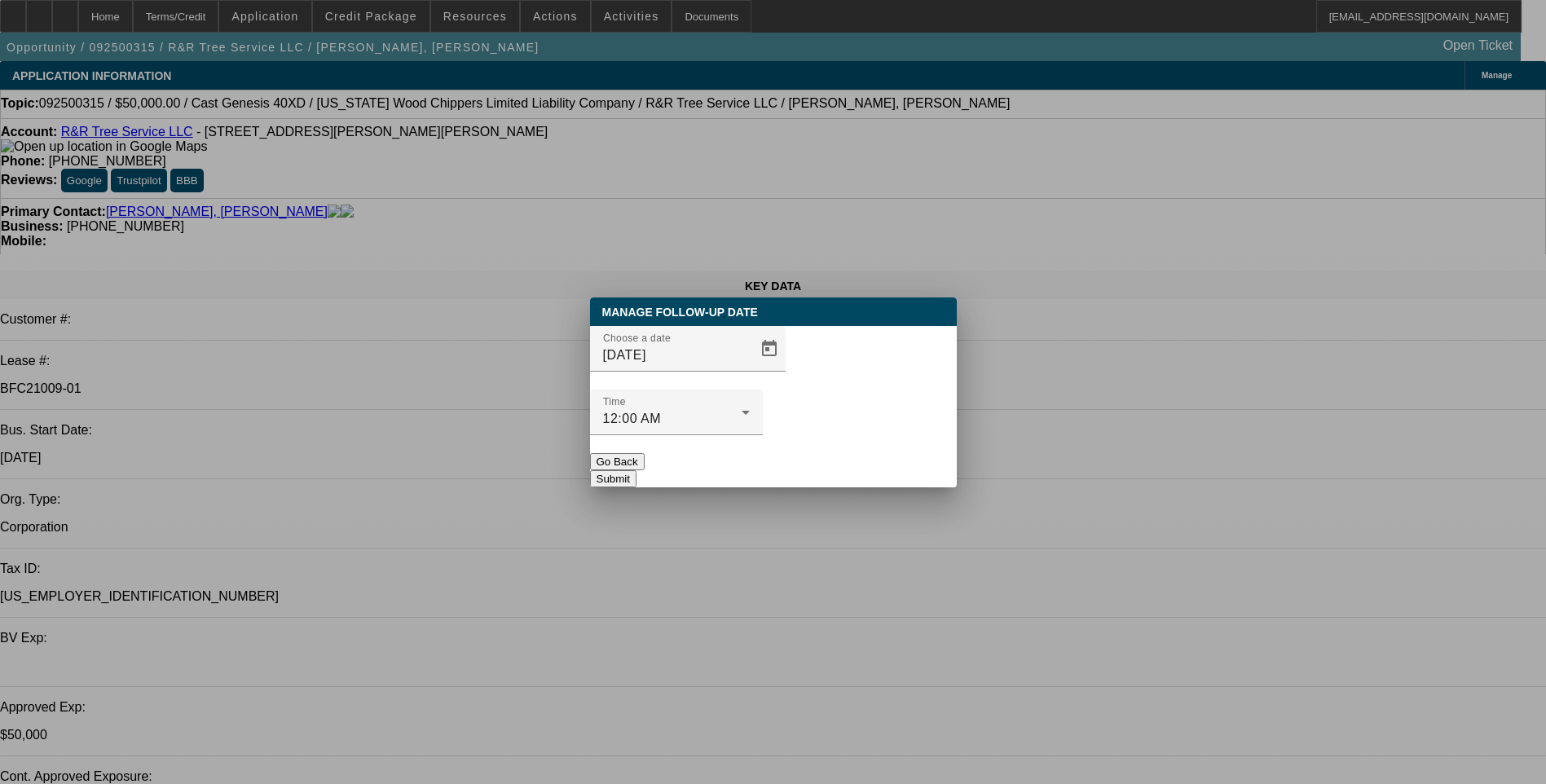
click at [636, 470] on button "Submit" at bounding box center [613, 479] width 46 height 17
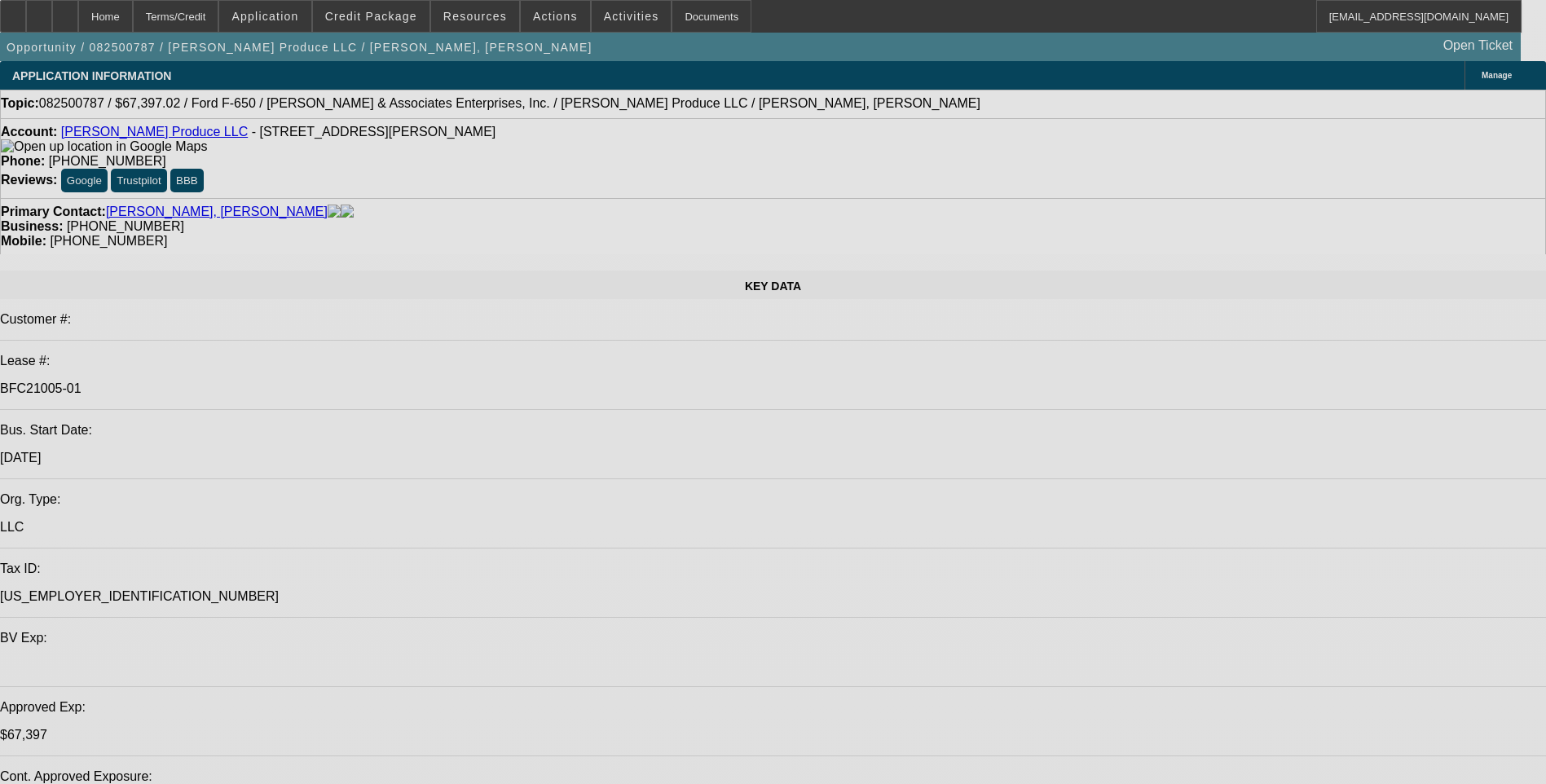
select select "0"
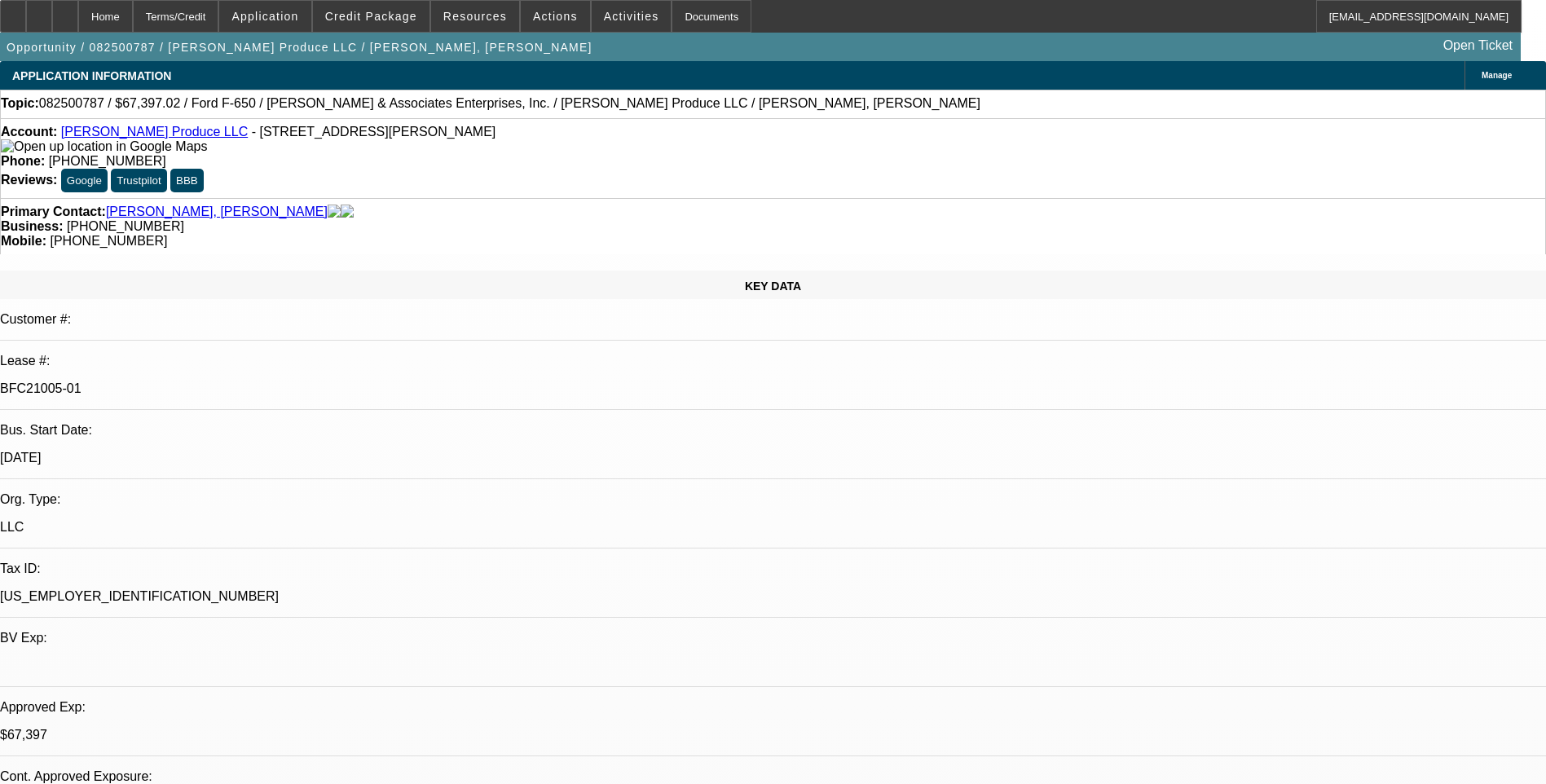
select select "0"
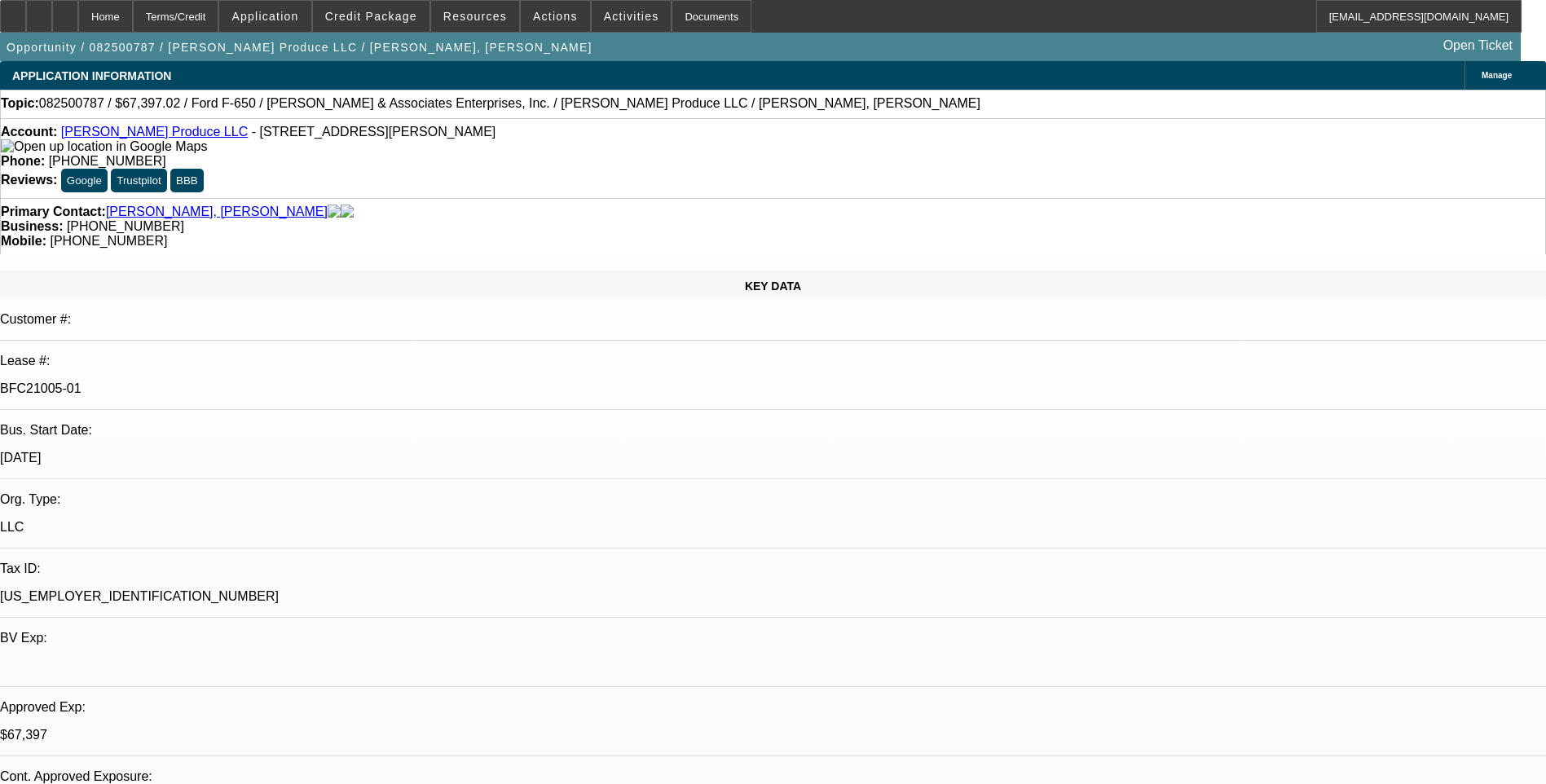
select select "0"
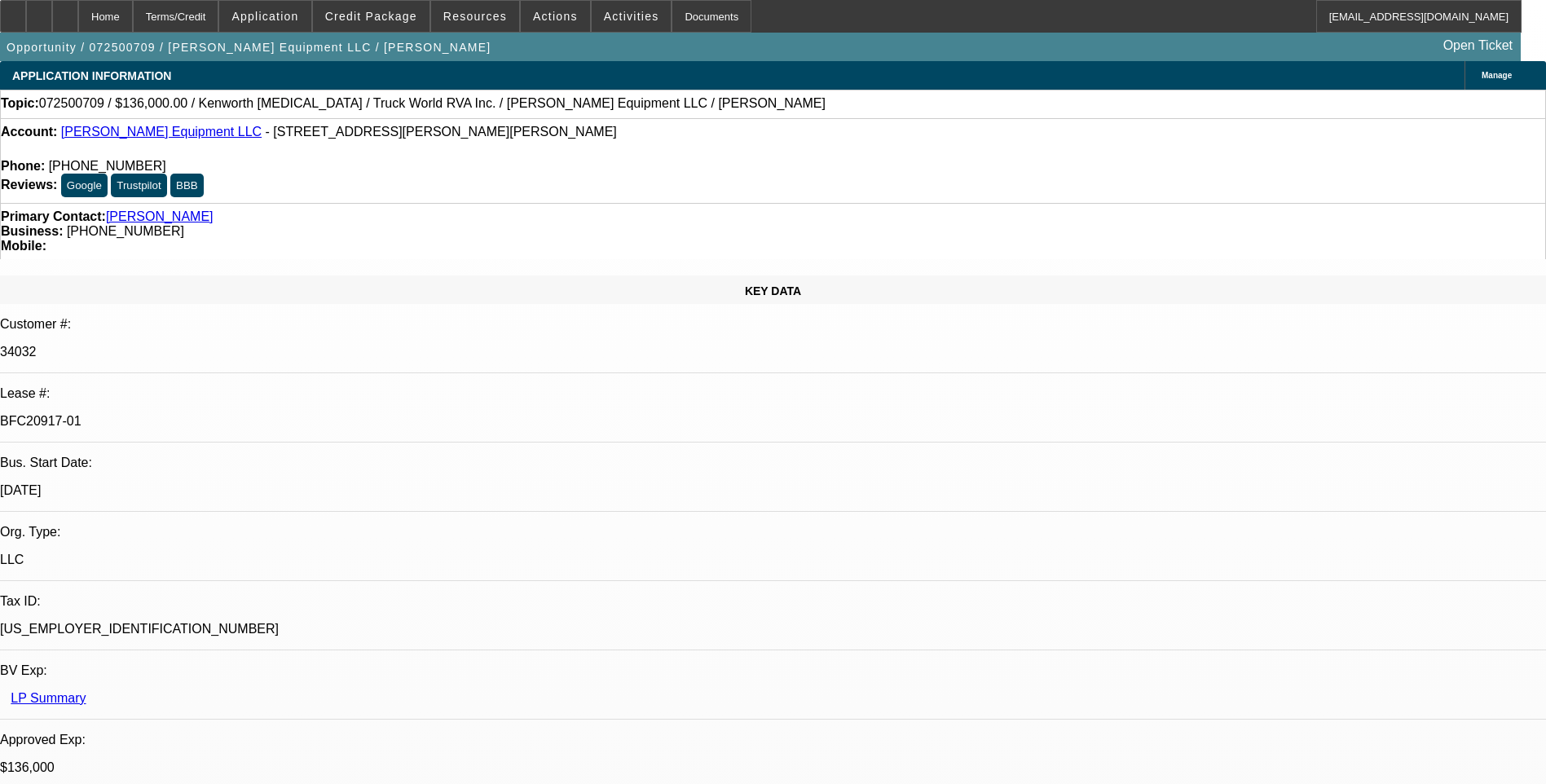
select select "0.15"
select select "2"
select select "0"
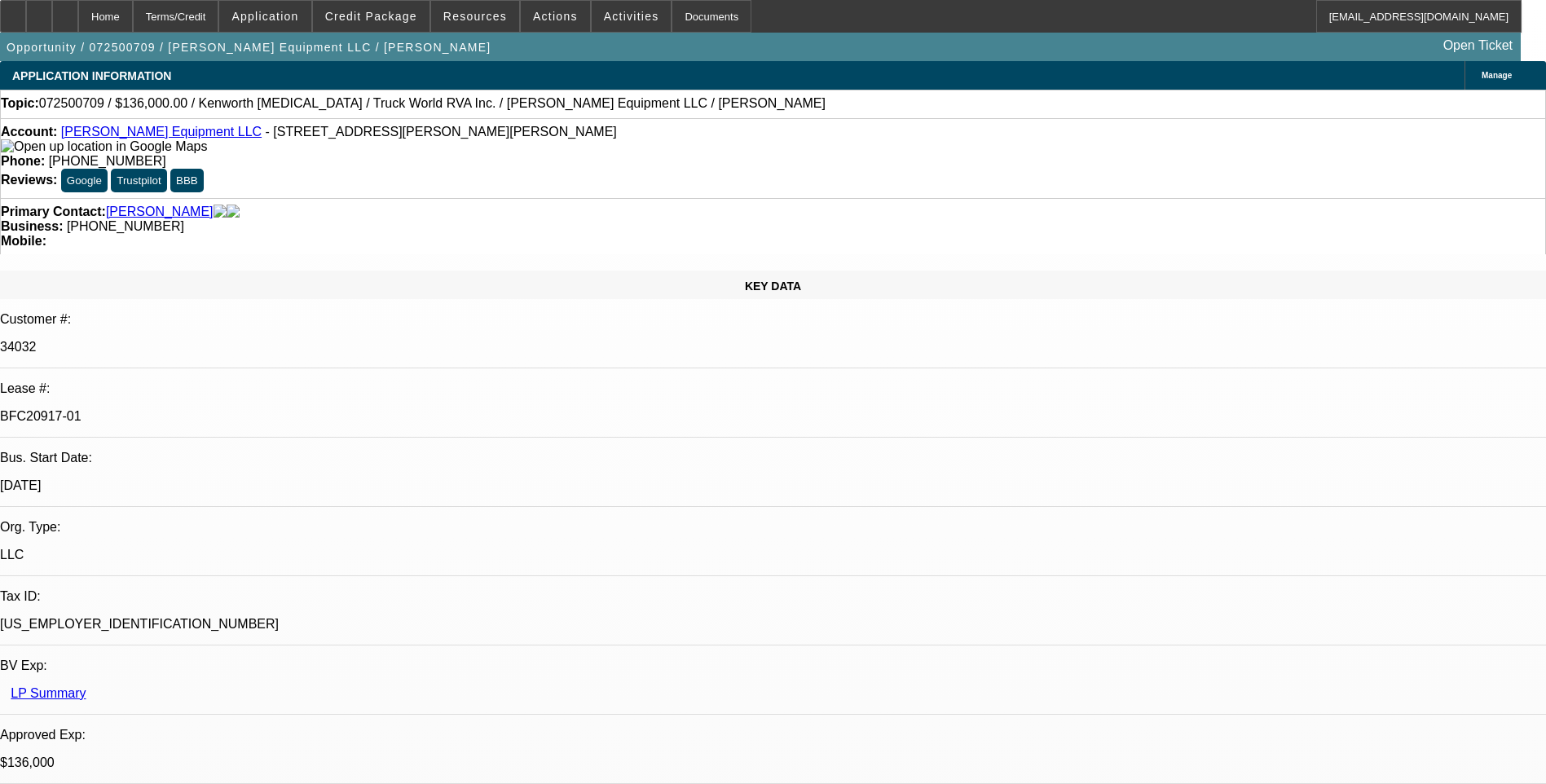
select select "0.15"
select select "2"
select select "0"
select select "0.15"
select select "2"
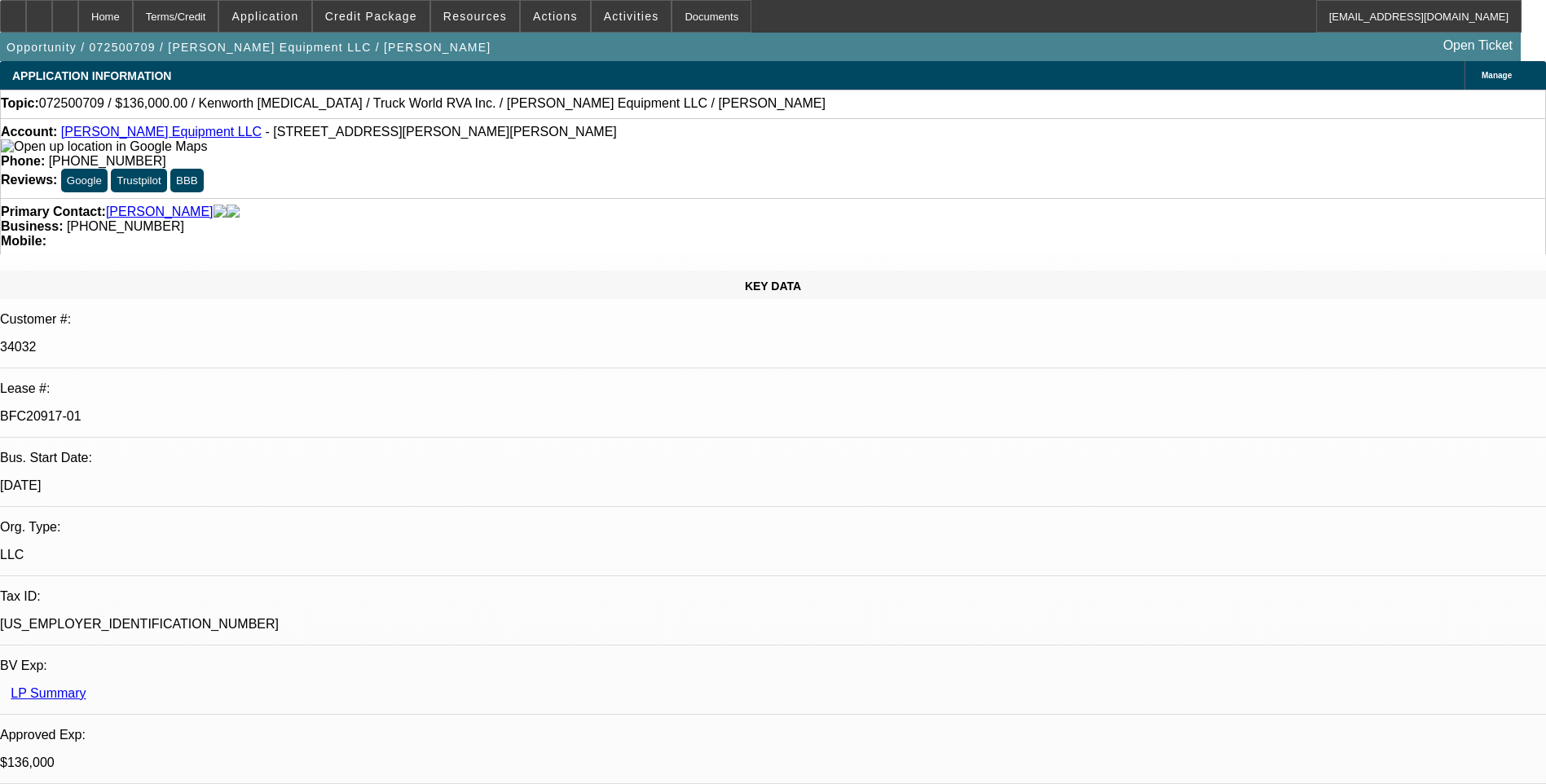
select select "0"
select select "2"
select select "0"
select select "1"
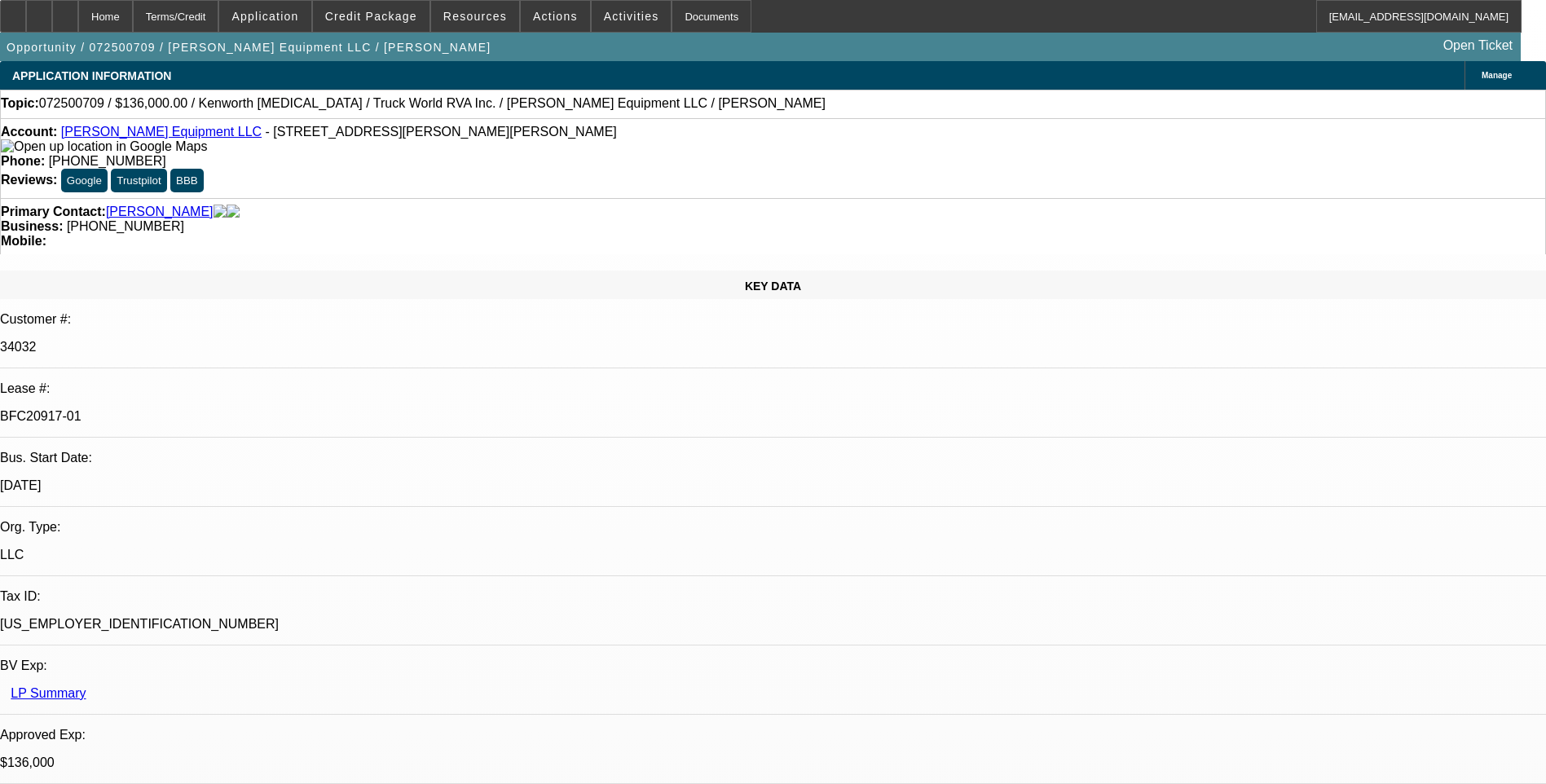
select select "2"
select select "6"
select select "1"
select select "2"
select select "6"
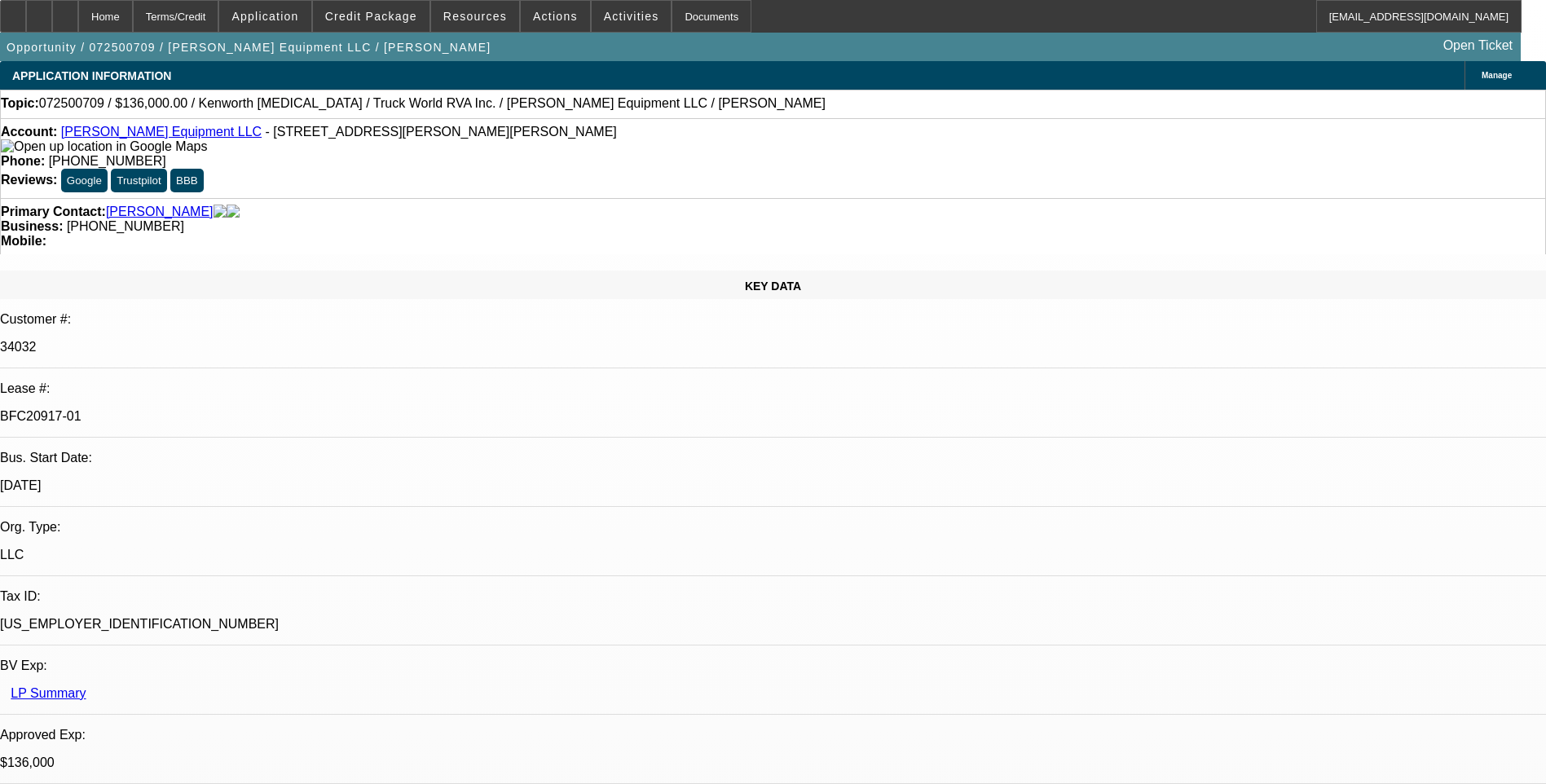
select select "1"
select select "2"
select select "6"
select select "1"
select select "2"
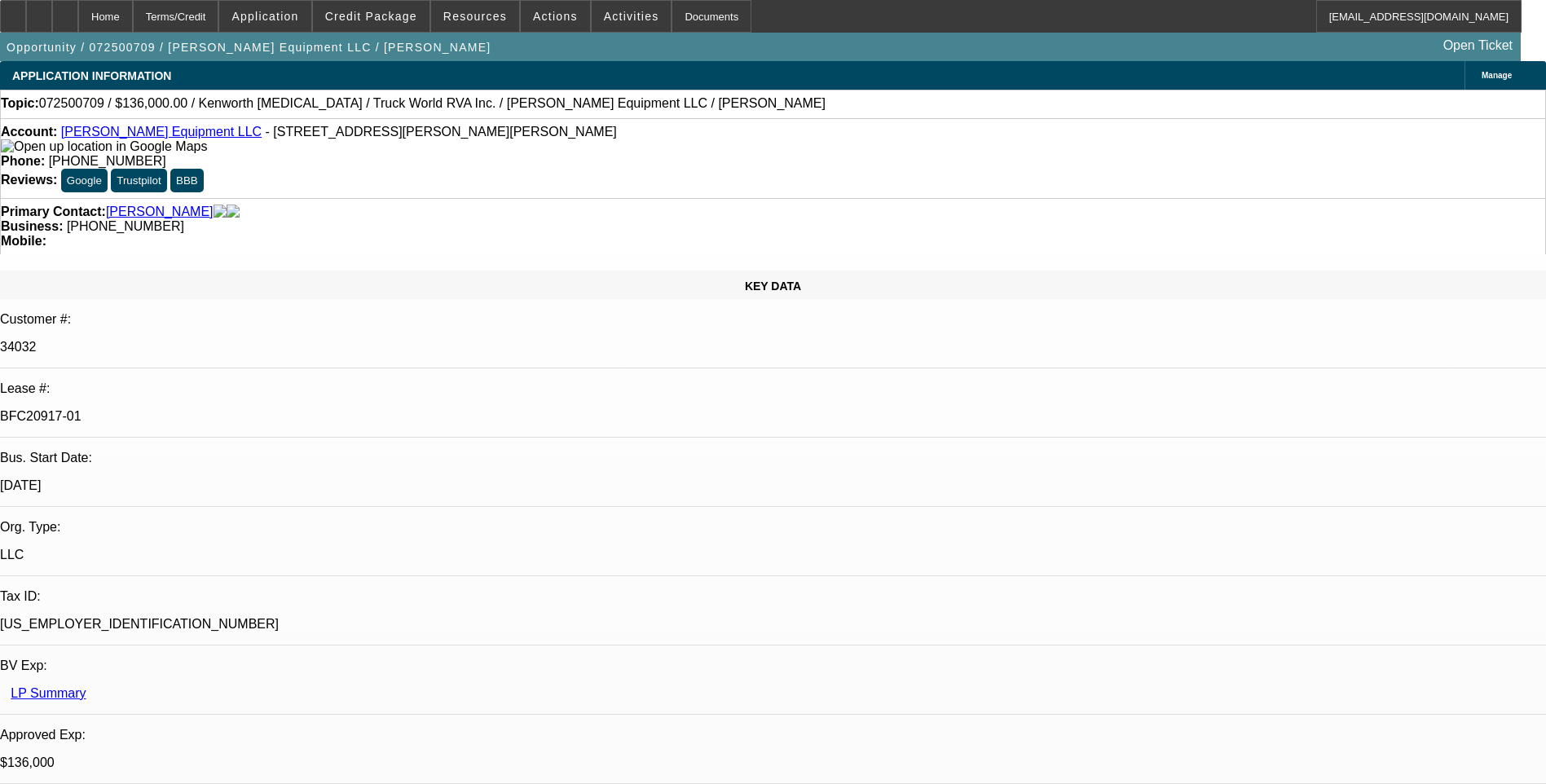
select select "6"
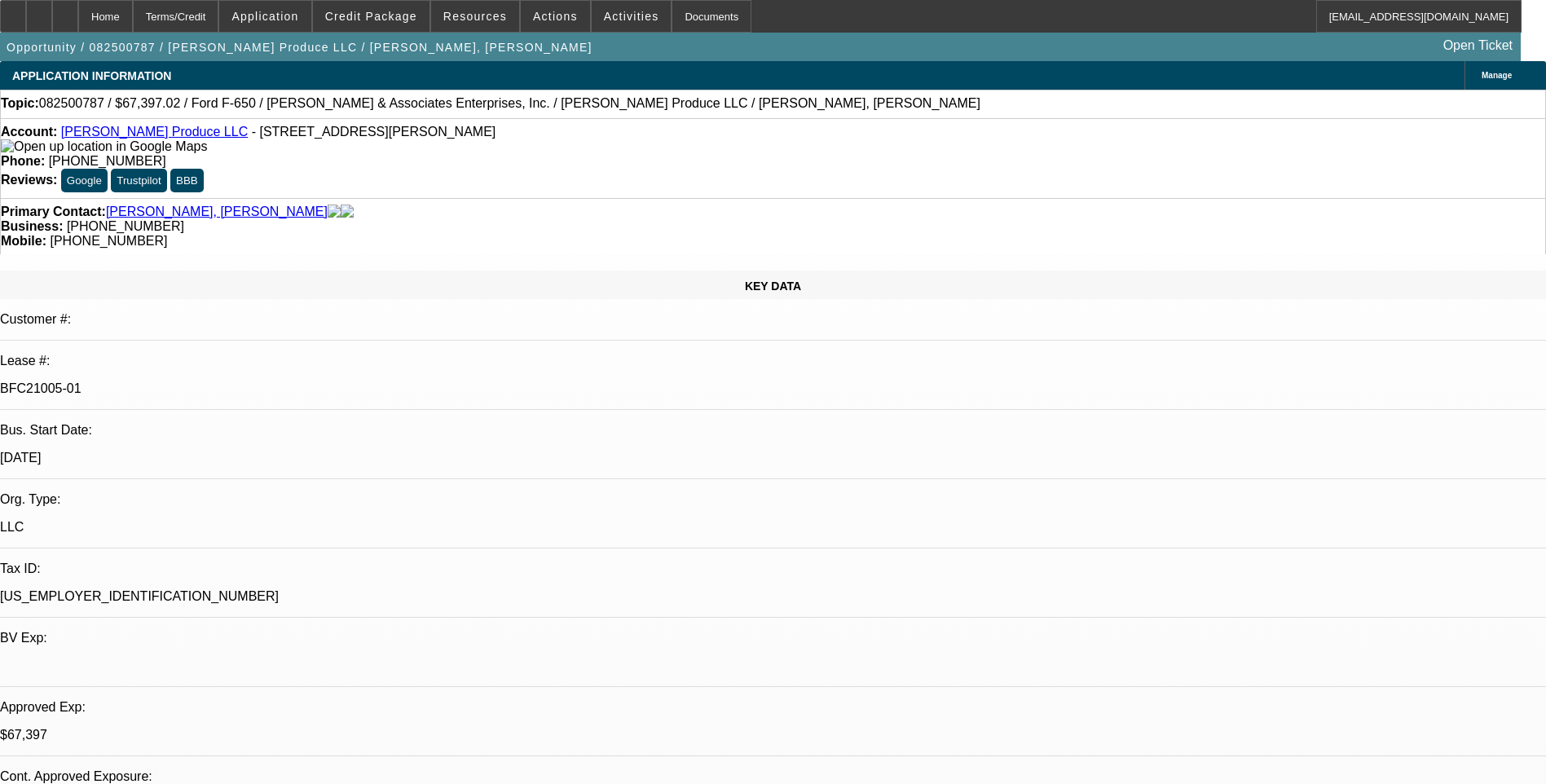
select select "0"
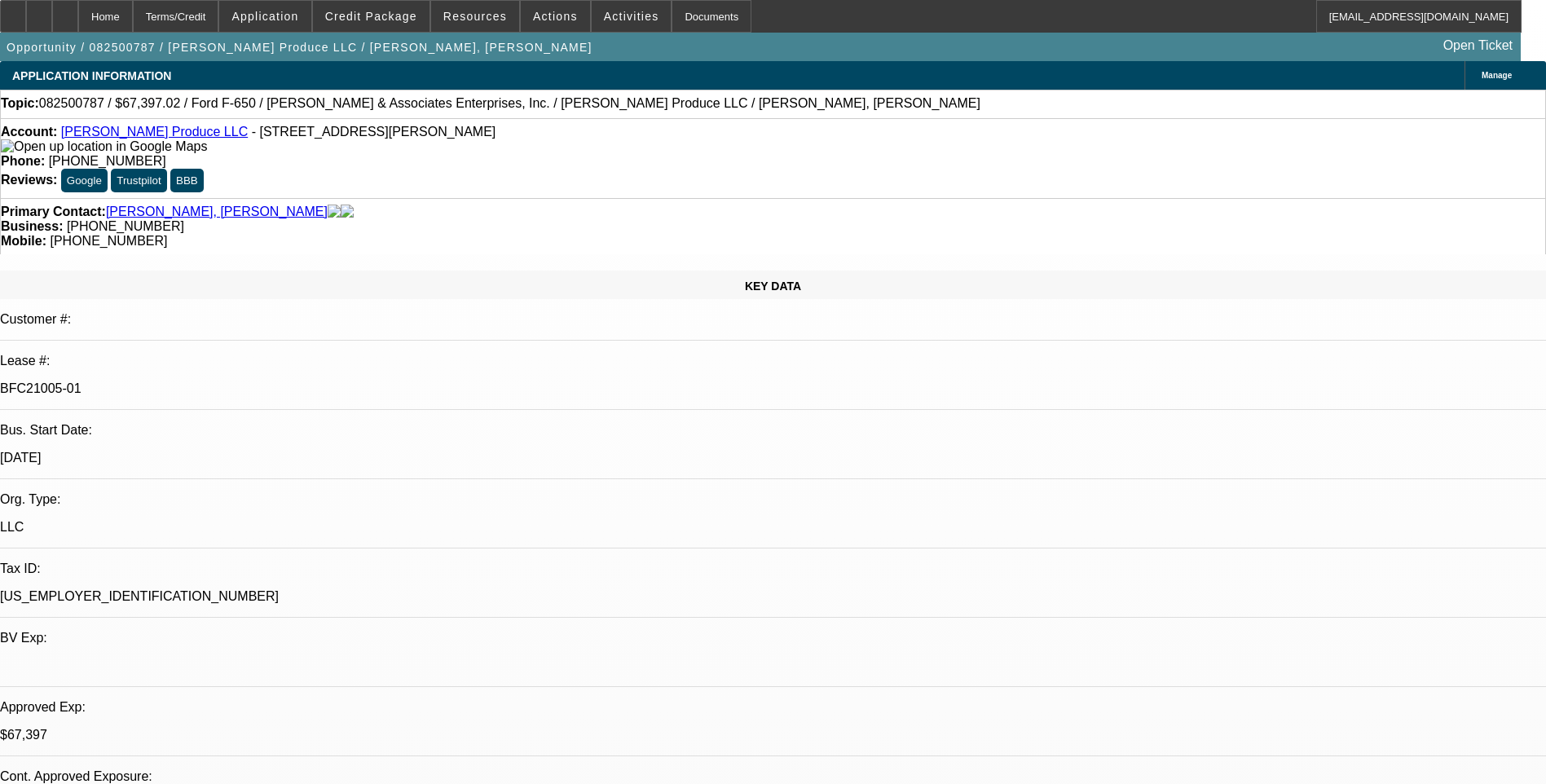
select select "0"
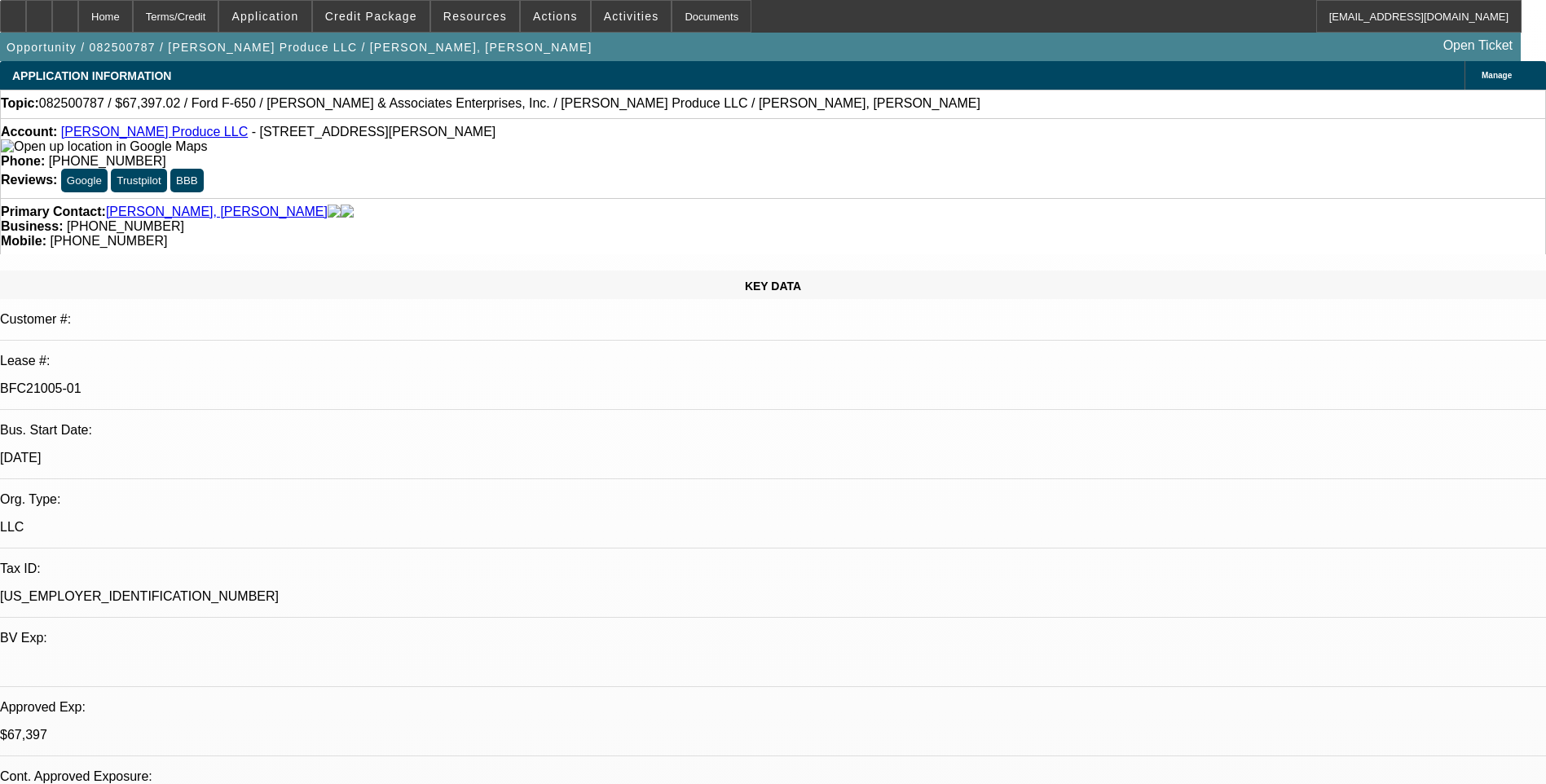
select select "0"
select select "1"
select select "6"
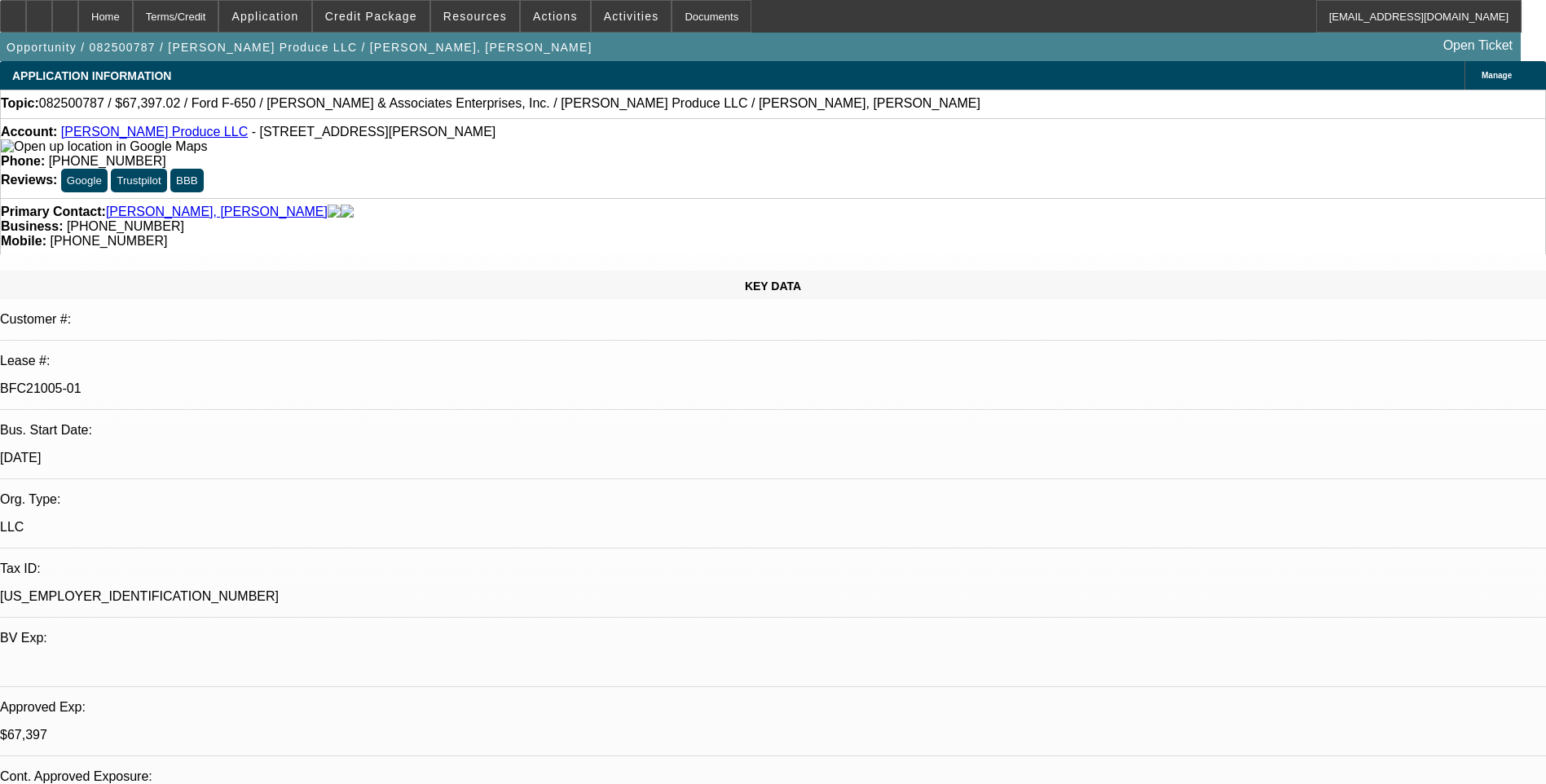
select select "1"
select select "6"
select select "1"
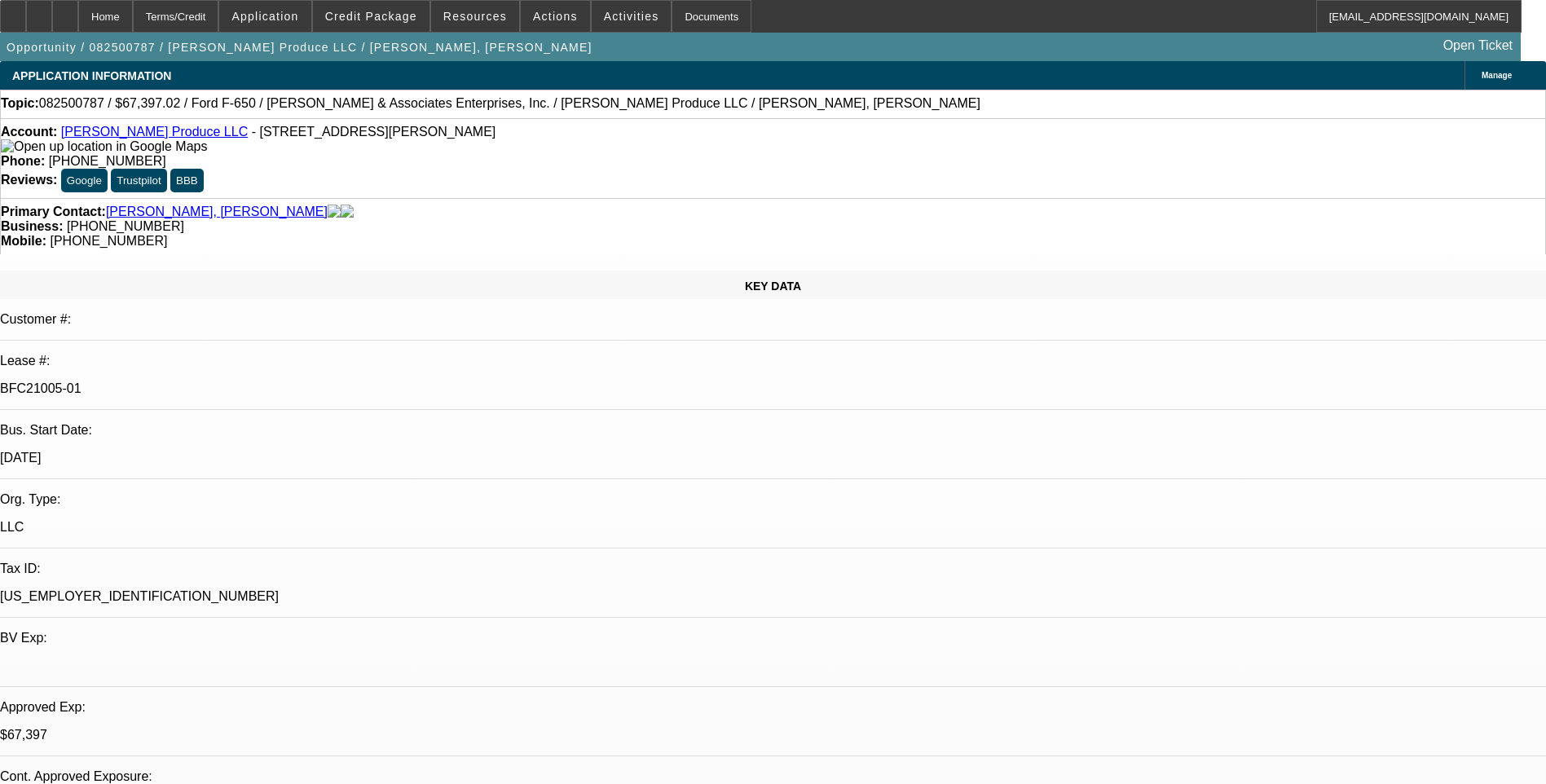
select select "6"
select select "1"
select select "6"
